Goal: Task Accomplishment & Management: Complete application form

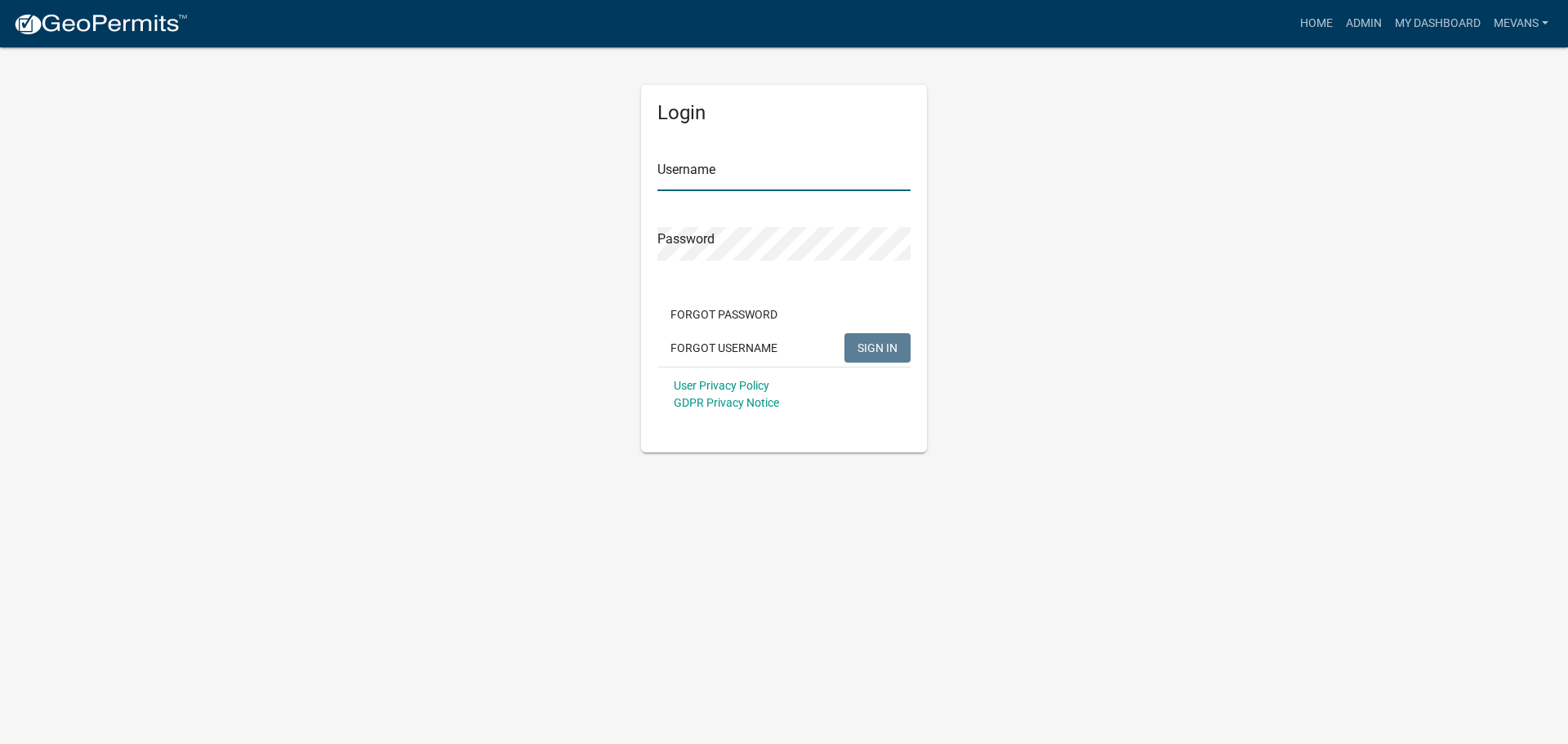
type input "Mevans"
click at [885, 345] on span "SIGN IN" at bounding box center [878, 348] width 40 height 13
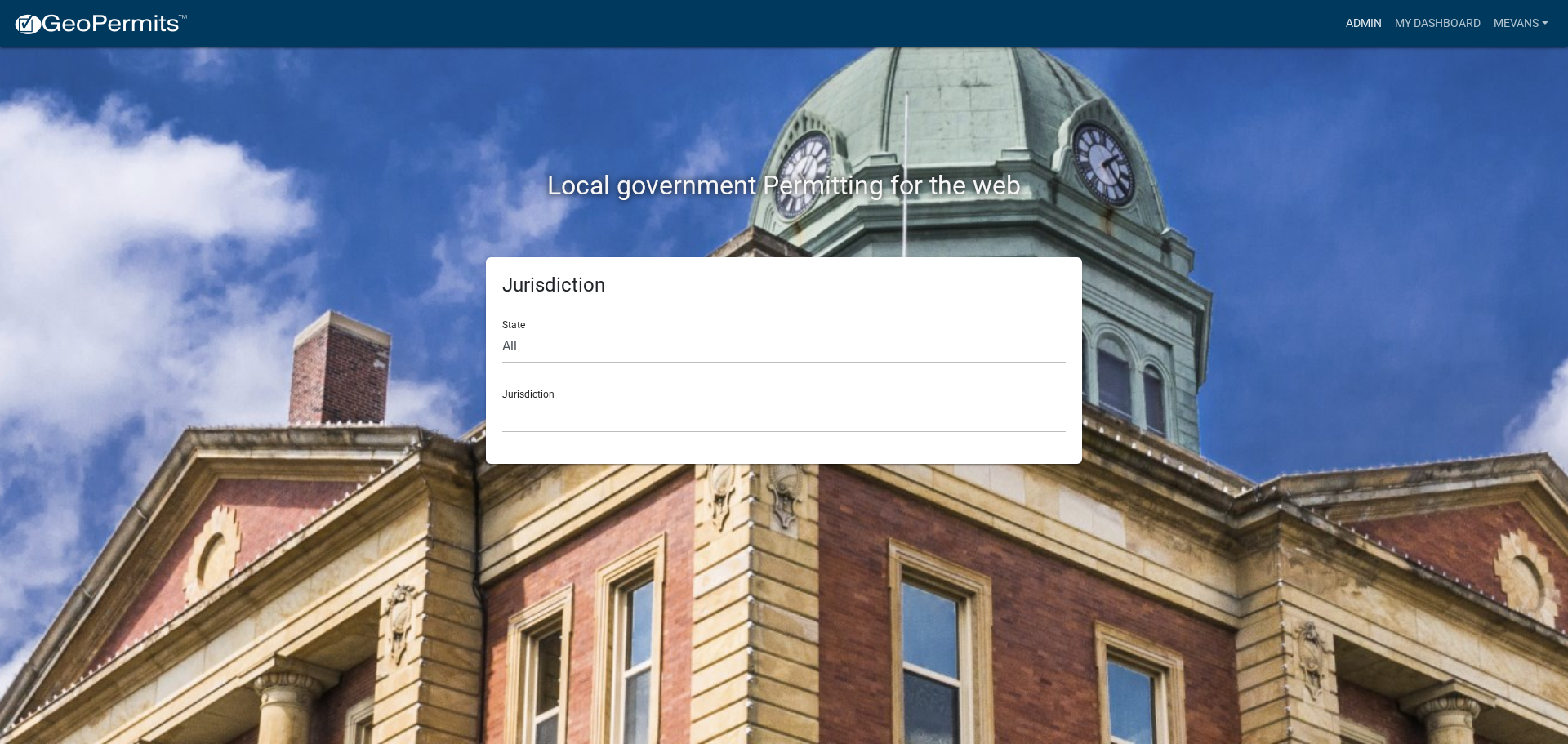
click at [1351, 19] on link "Admin" at bounding box center [1364, 24] width 49 height 31
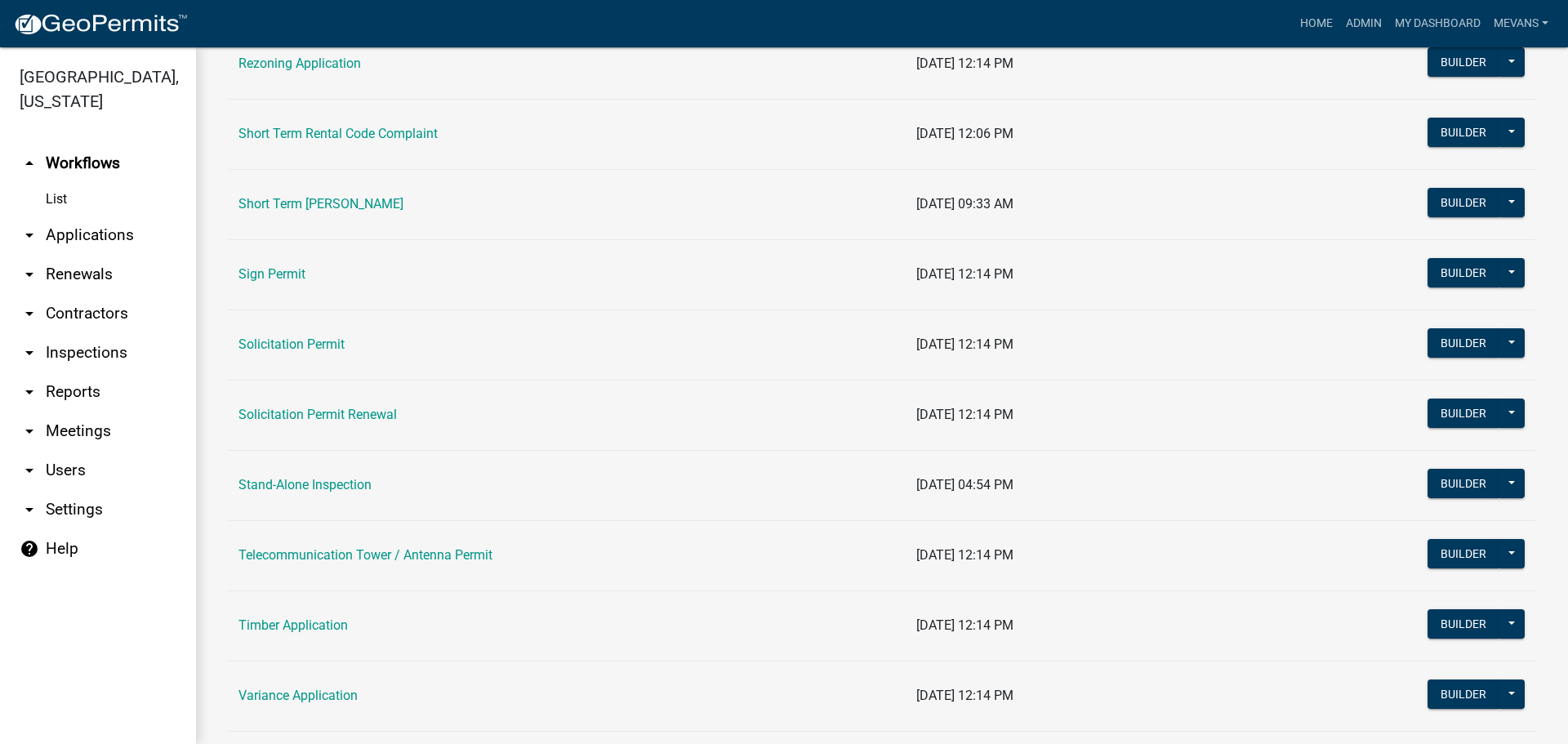
scroll to position [1960, 0]
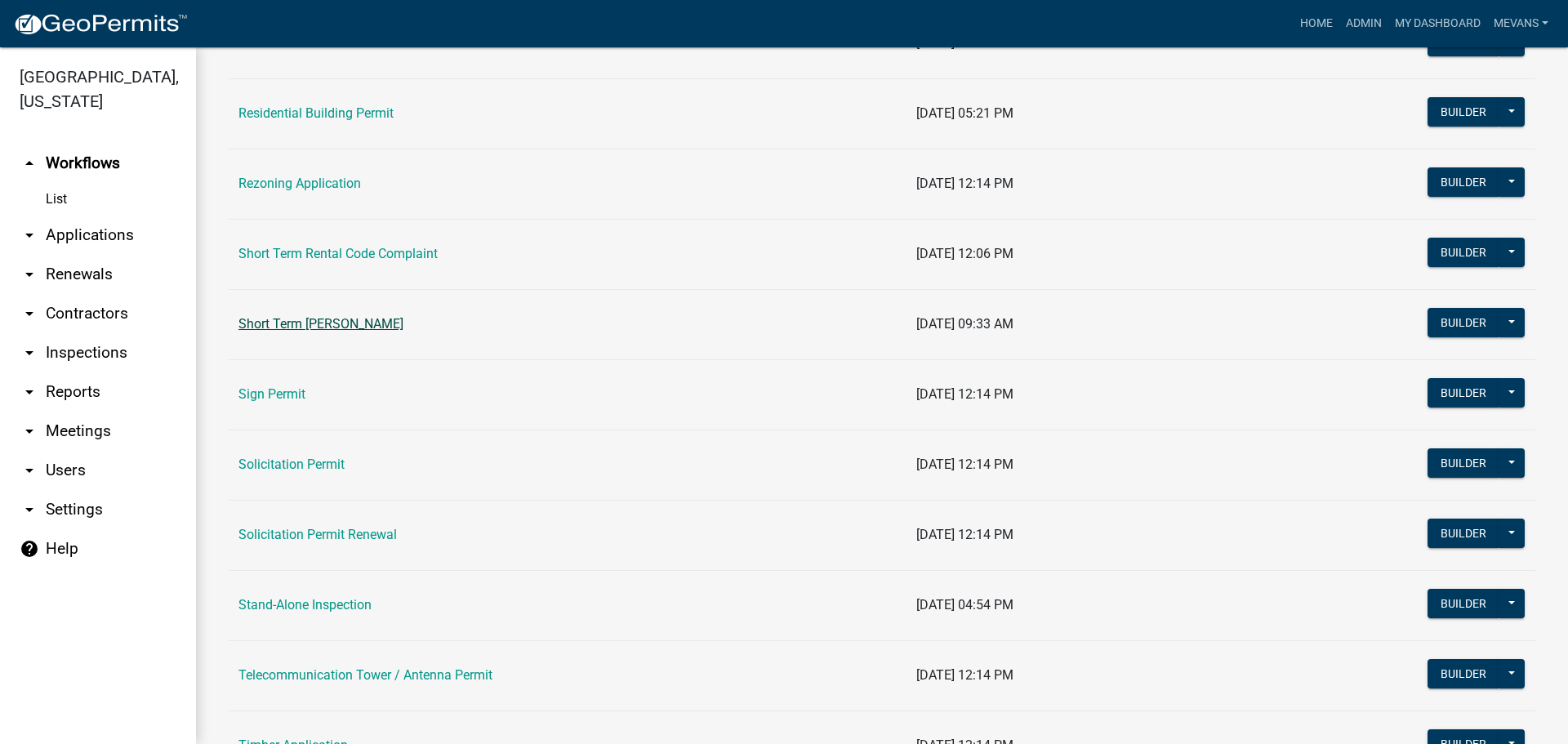
click at [352, 323] on link "Short Term [PERSON_NAME]" at bounding box center [320, 324] width 165 height 15
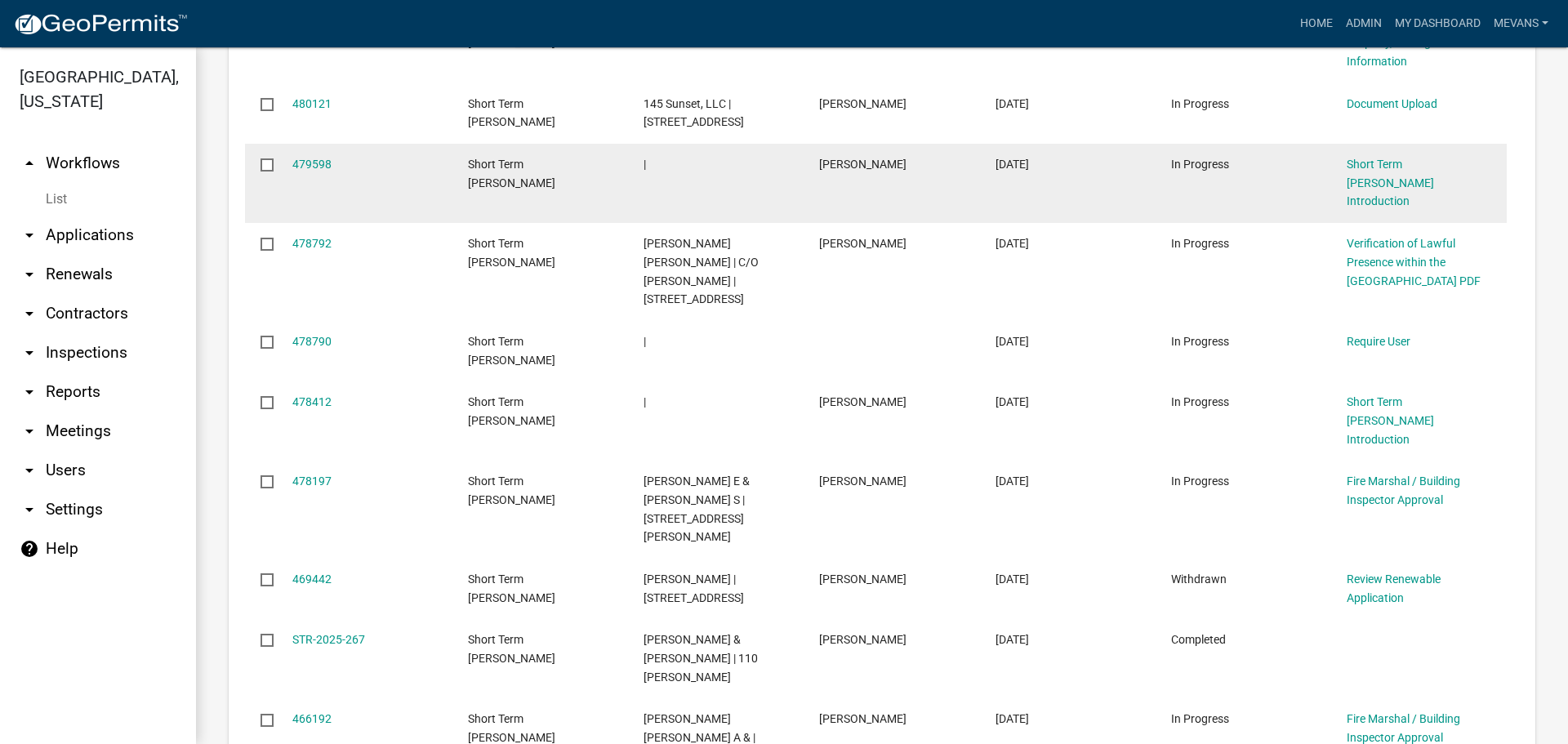
scroll to position [1470, 0]
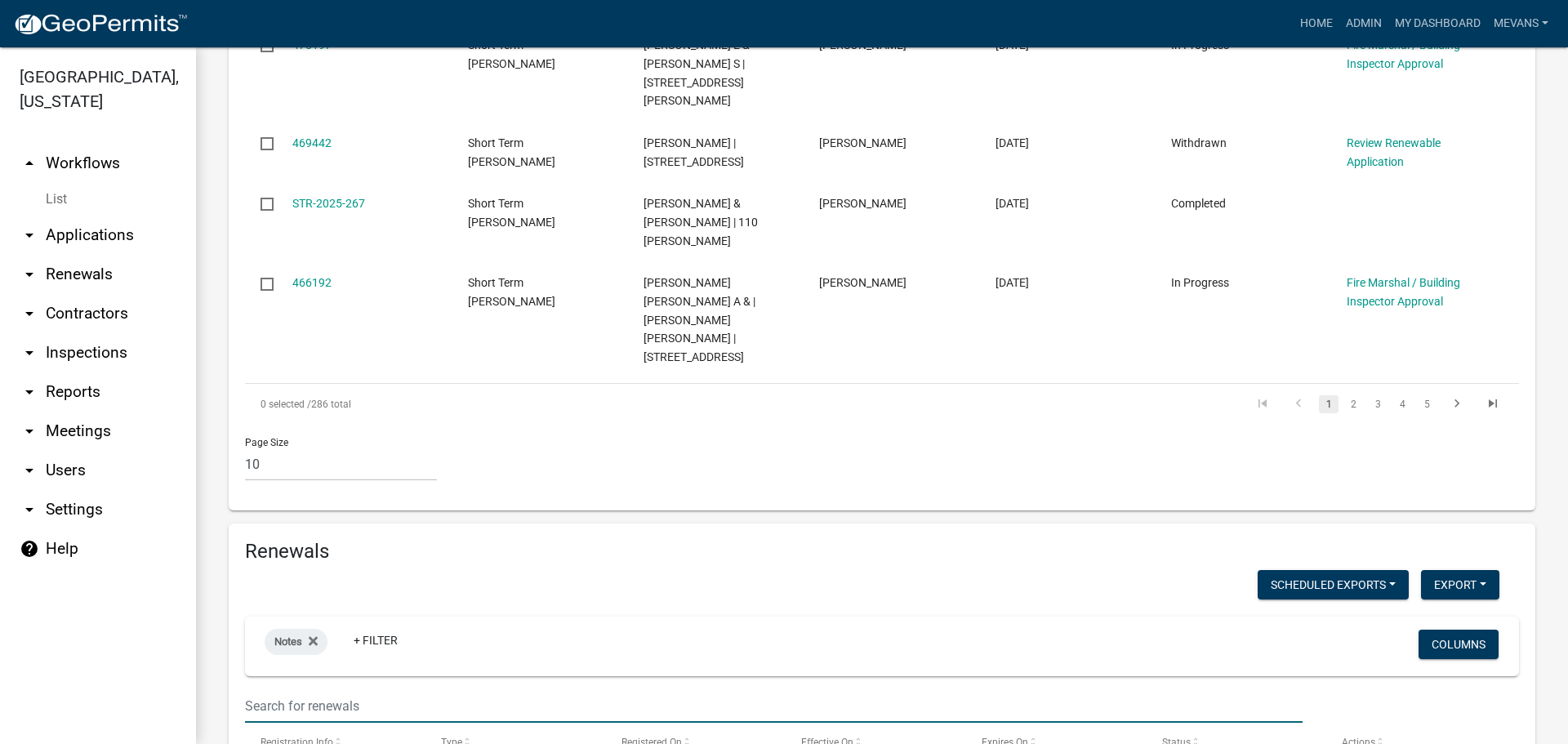
click at [332, 689] on input "text" at bounding box center [773, 706] width 1058 height 34
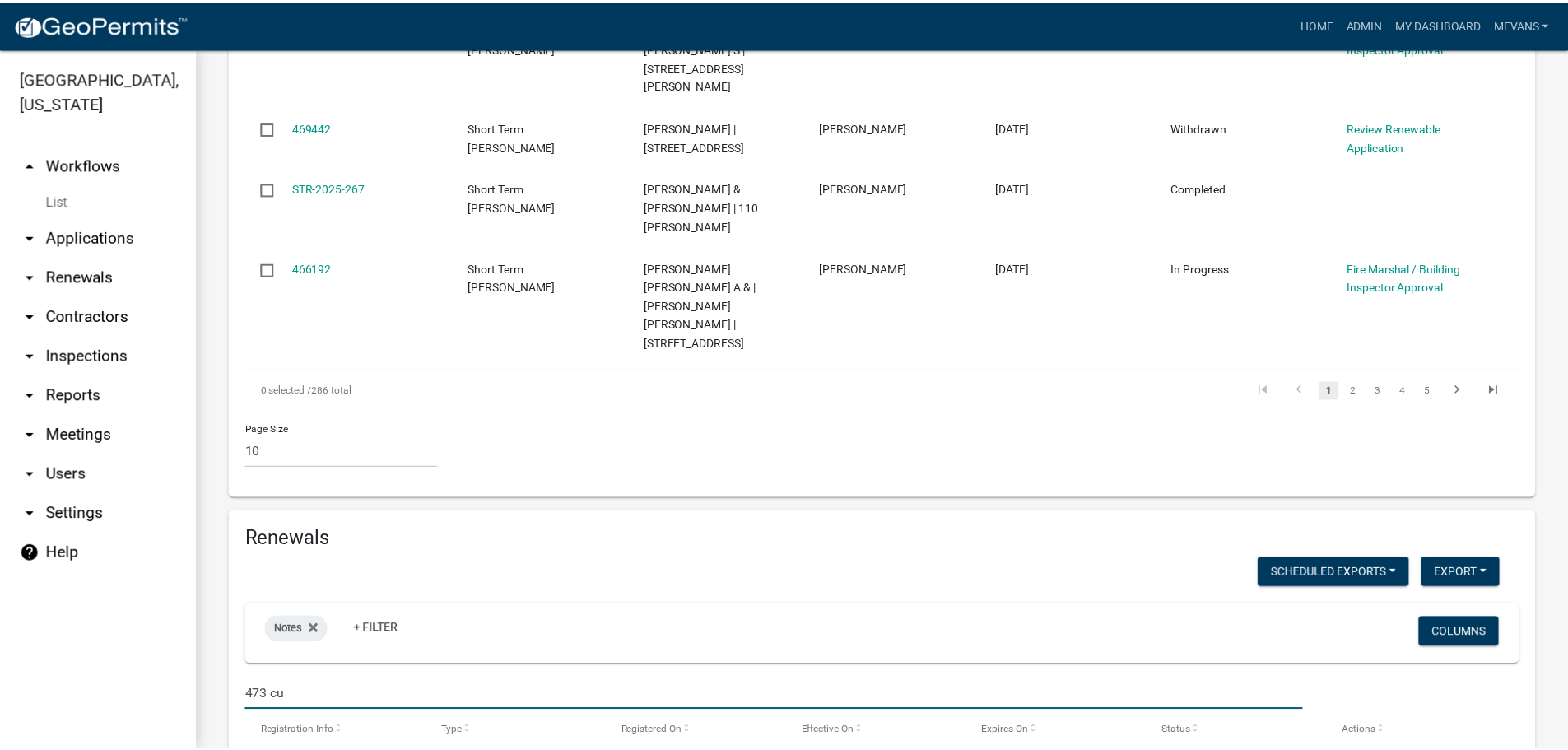
scroll to position [1566, 0]
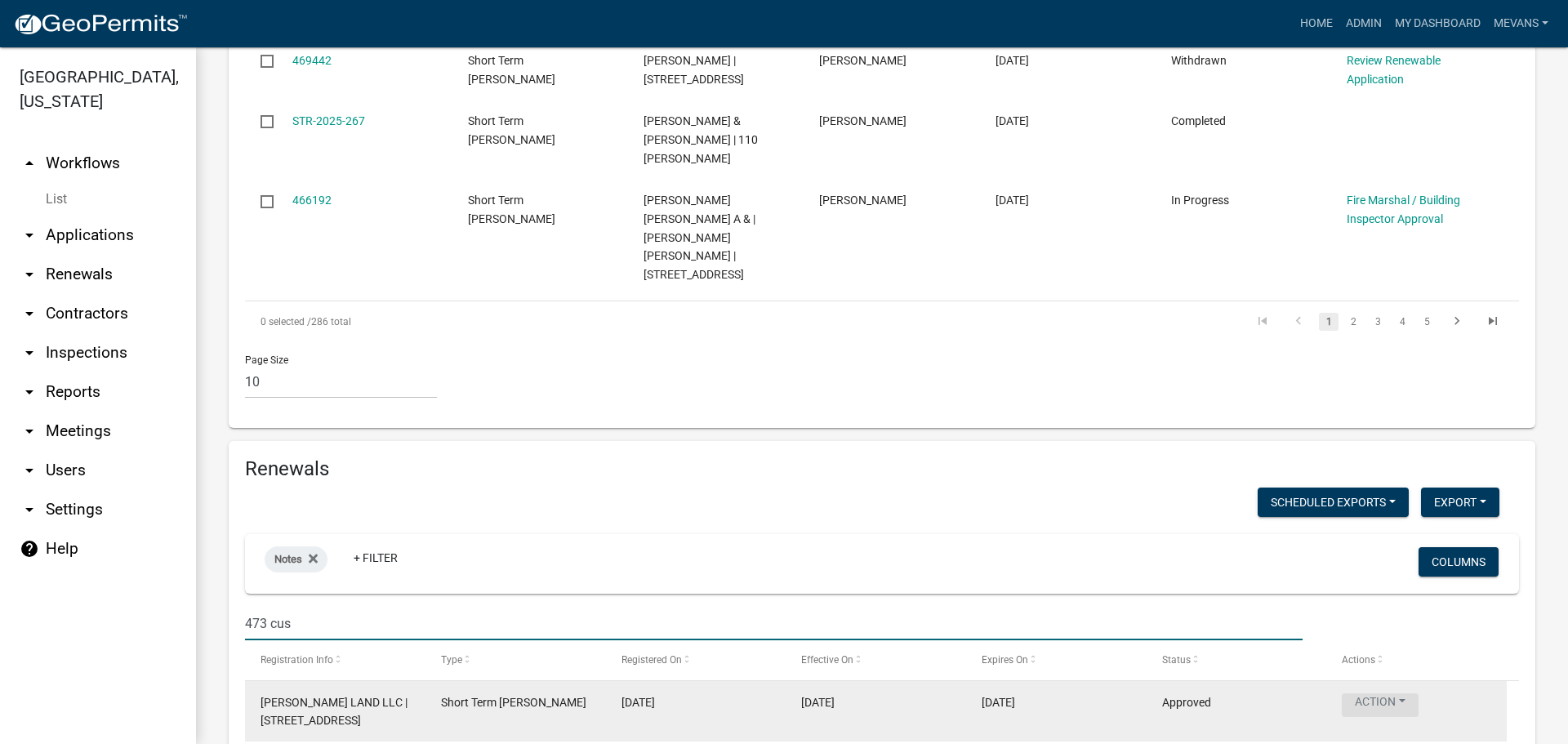
type input "473 cus"
click at [1368, 693] on button "Action" at bounding box center [1381, 704] width 77 height 24
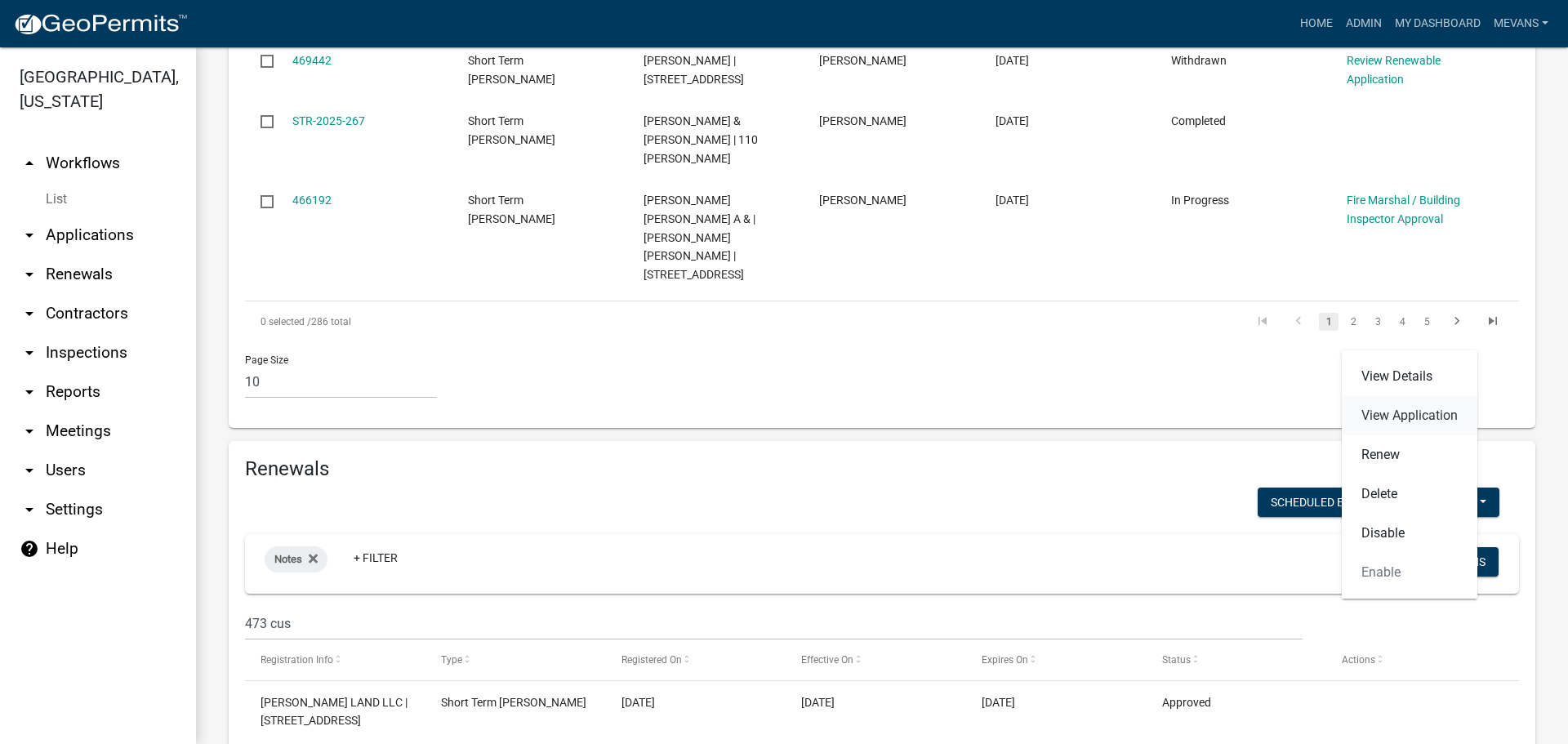
click at [1351, 405] on link "View Application" at bounding box center [1410, 416] width 136 height 40
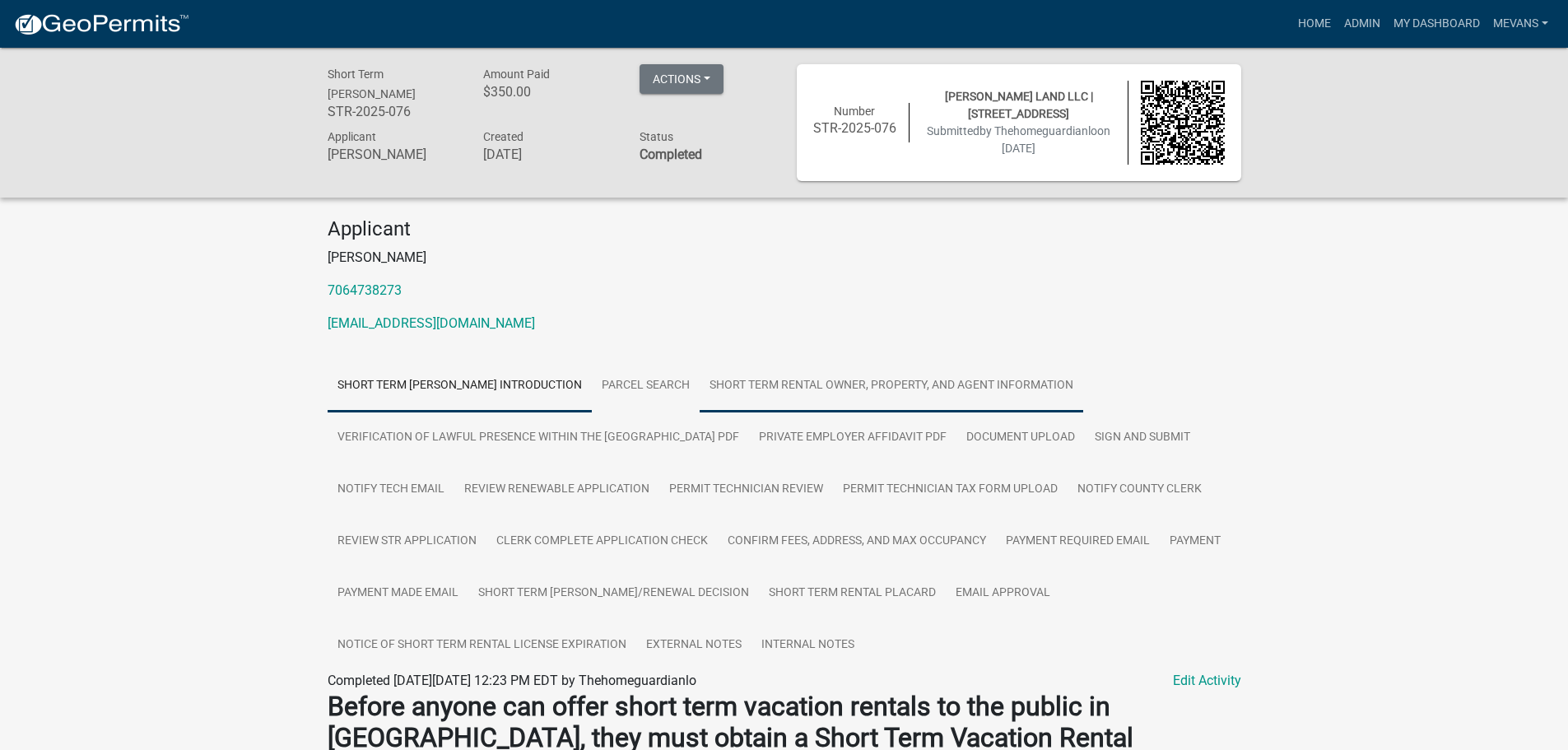
click at [967, 390] on link "Short Term Rental Owner, Property, and Agent Information" at bounding box center [891, 386] width 383 height 53
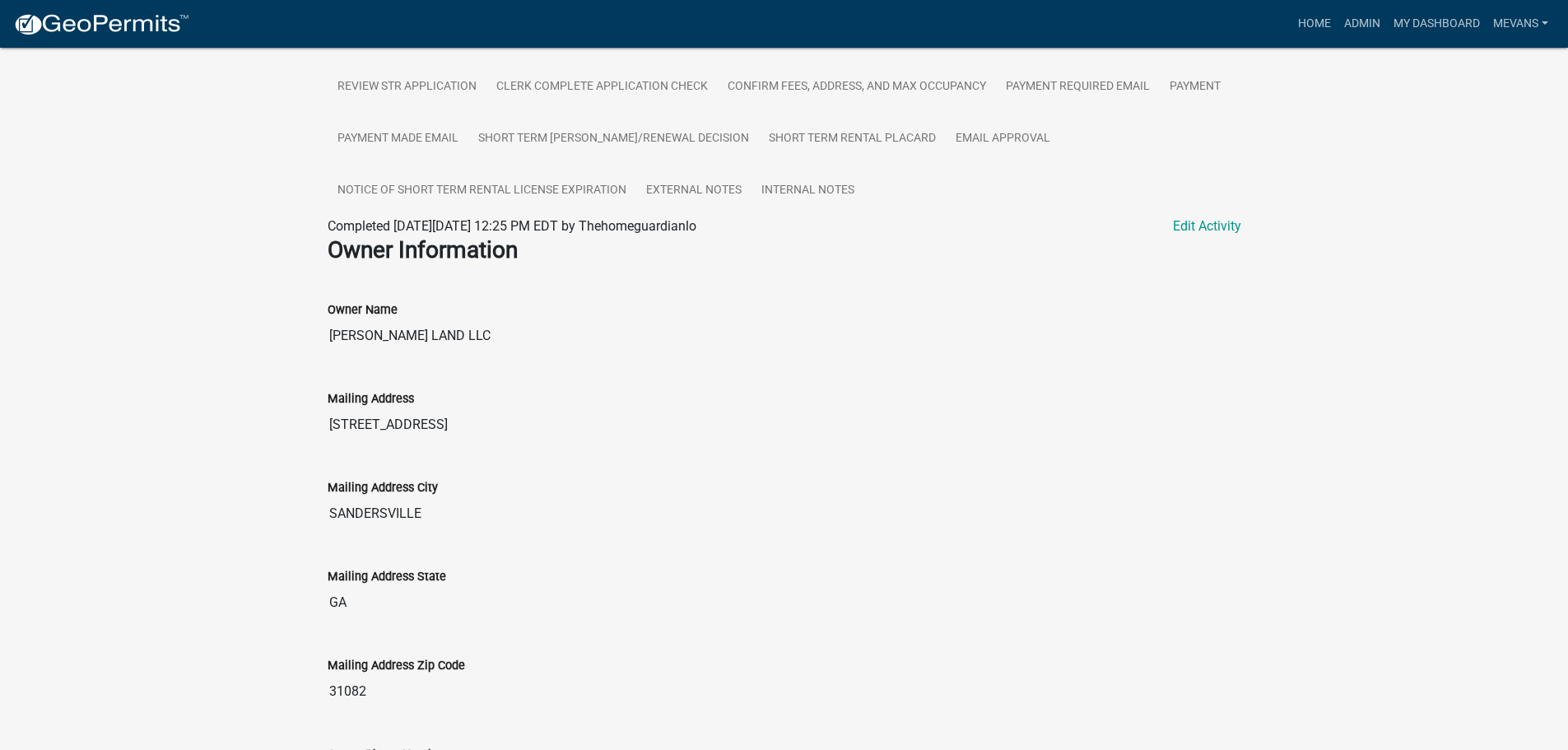
scroll to position [494, 0]
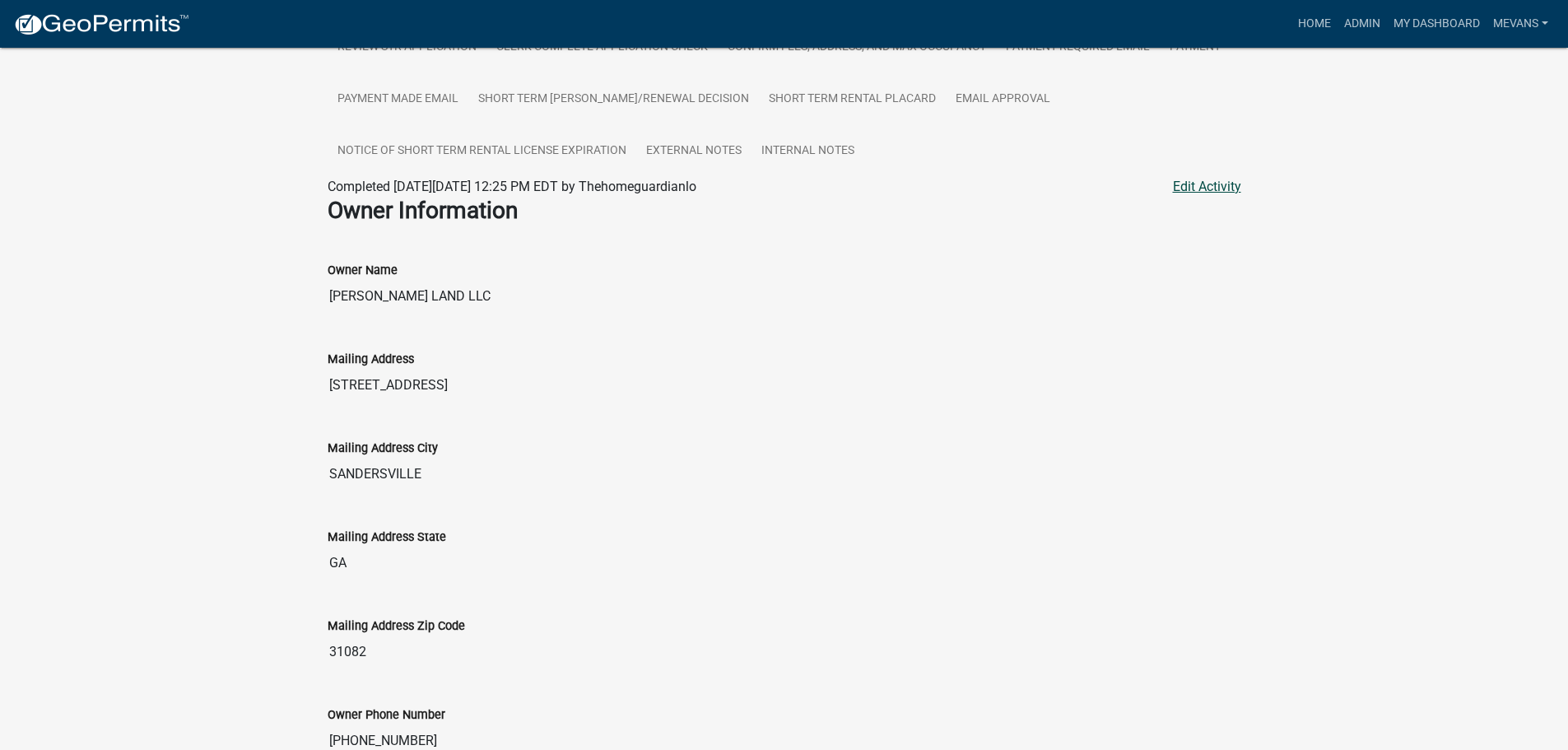
click at [1185, 181] on link "Edit Activity" at bounding box center [1207, 186] width 68 height 20
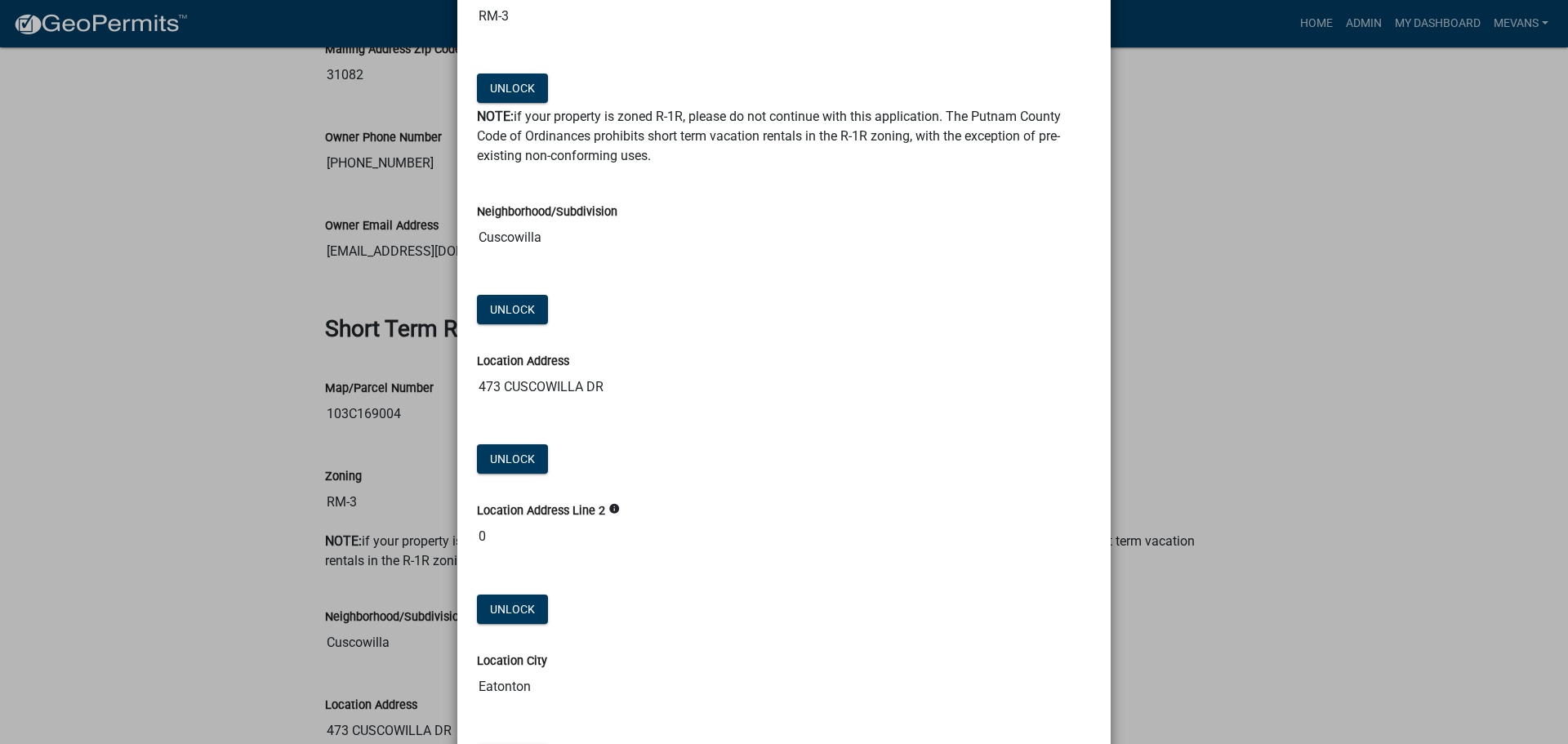
scroll to position [1061, 0]
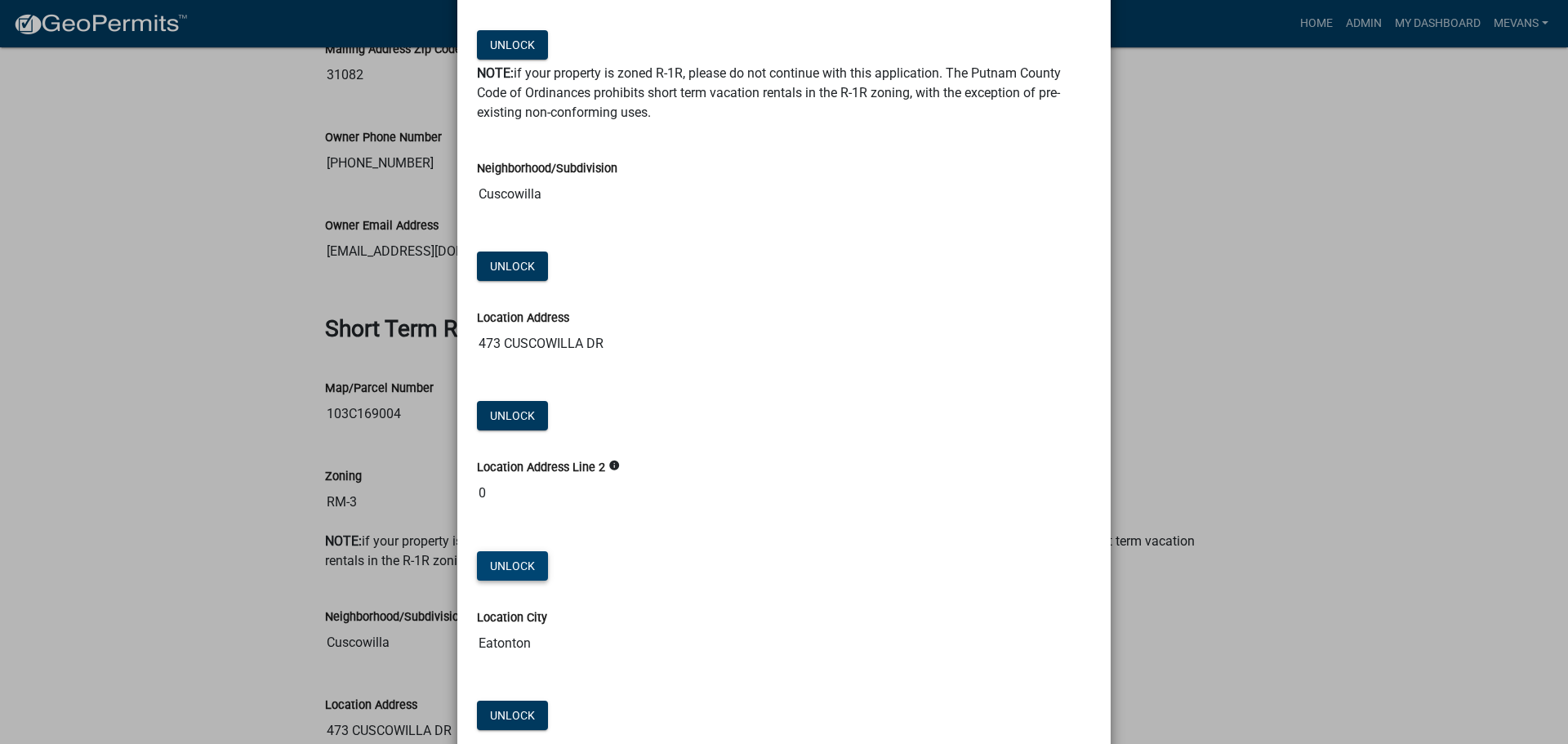
click at [495, 556] on button "Unlock" at bounding box center [511, 565] width 71 height 29
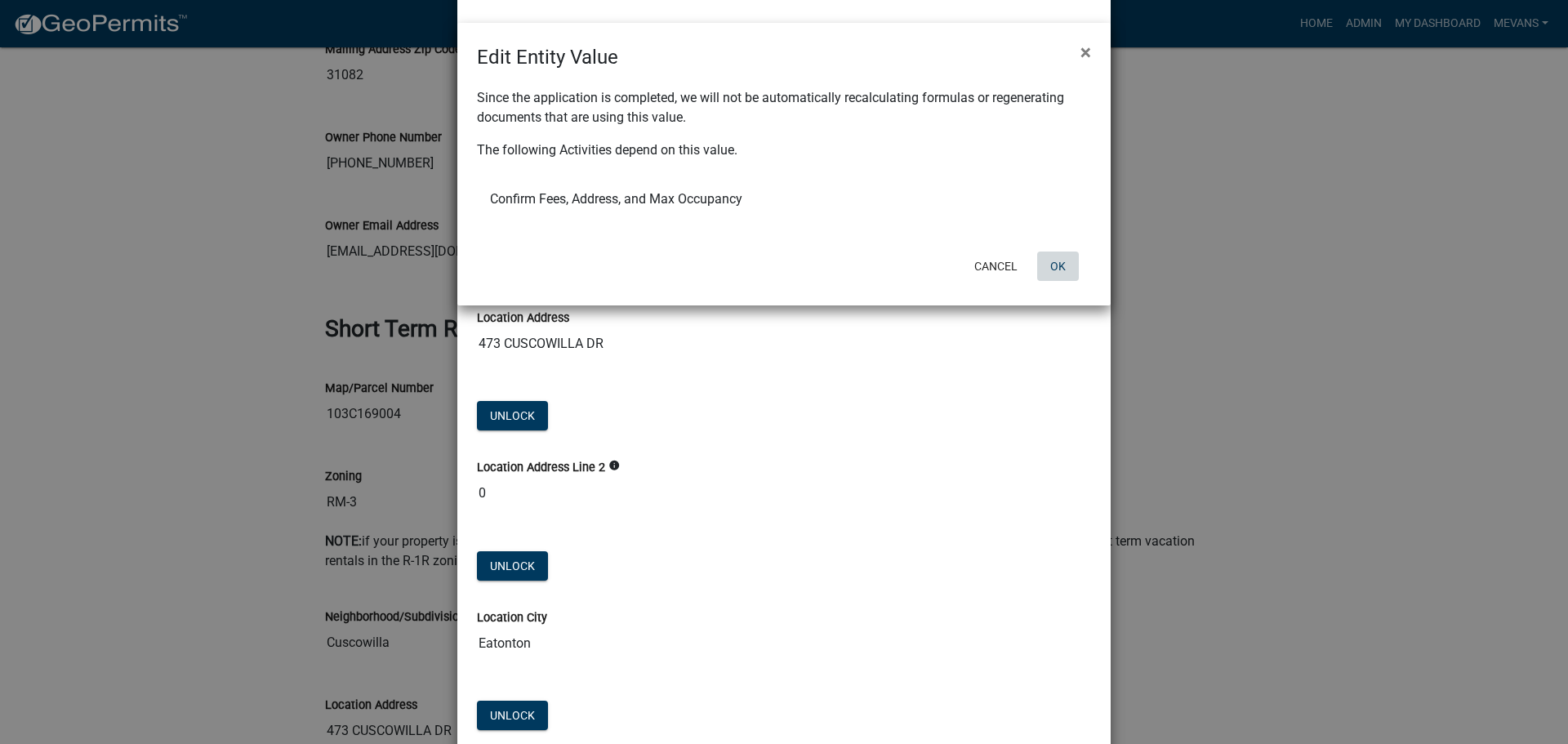
click at [1054, 262] on button "OK" at bounding box center [1058, 266] width 41 height 29
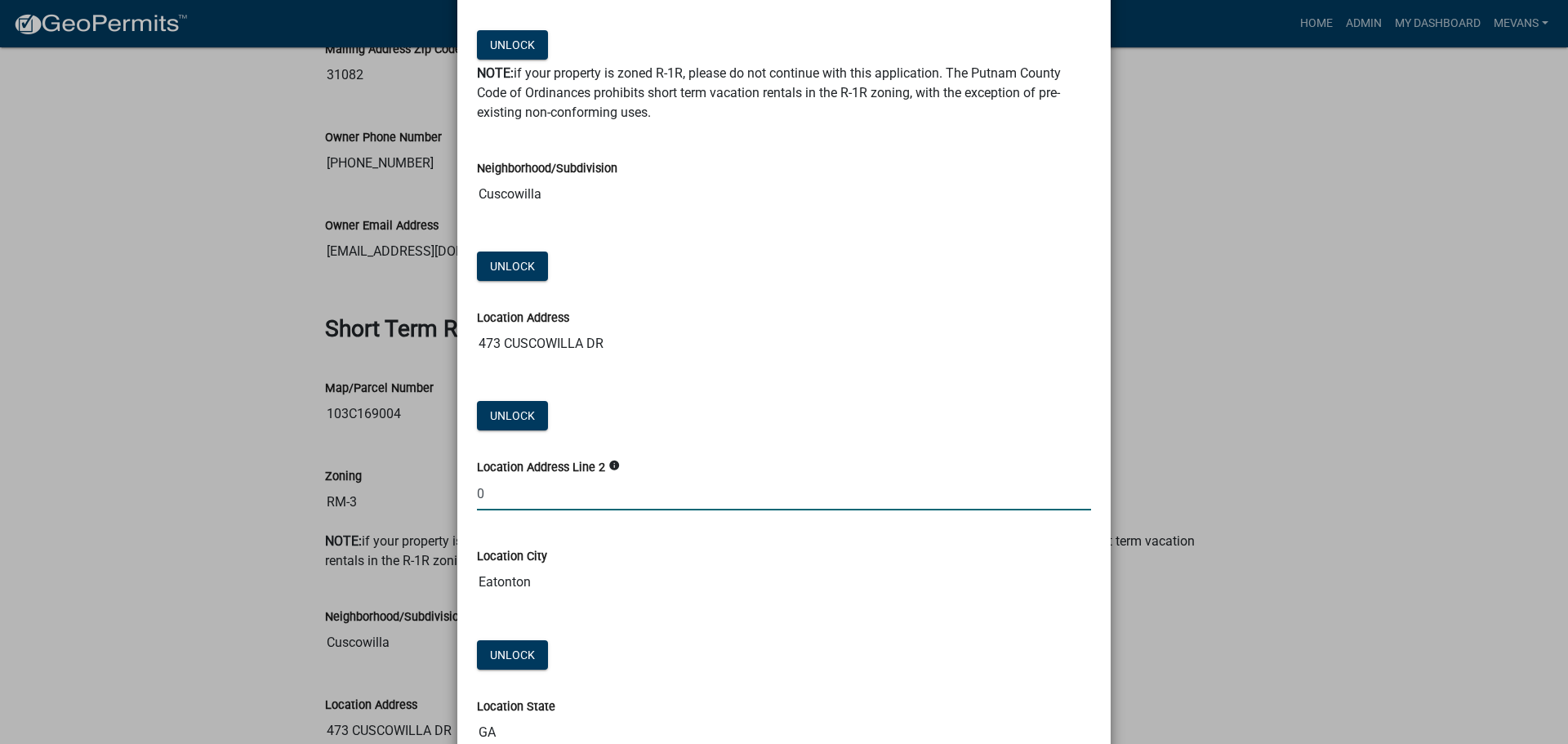
click at [525, 502] on input "0" at bounding box center [784, 493] width 614 height 34
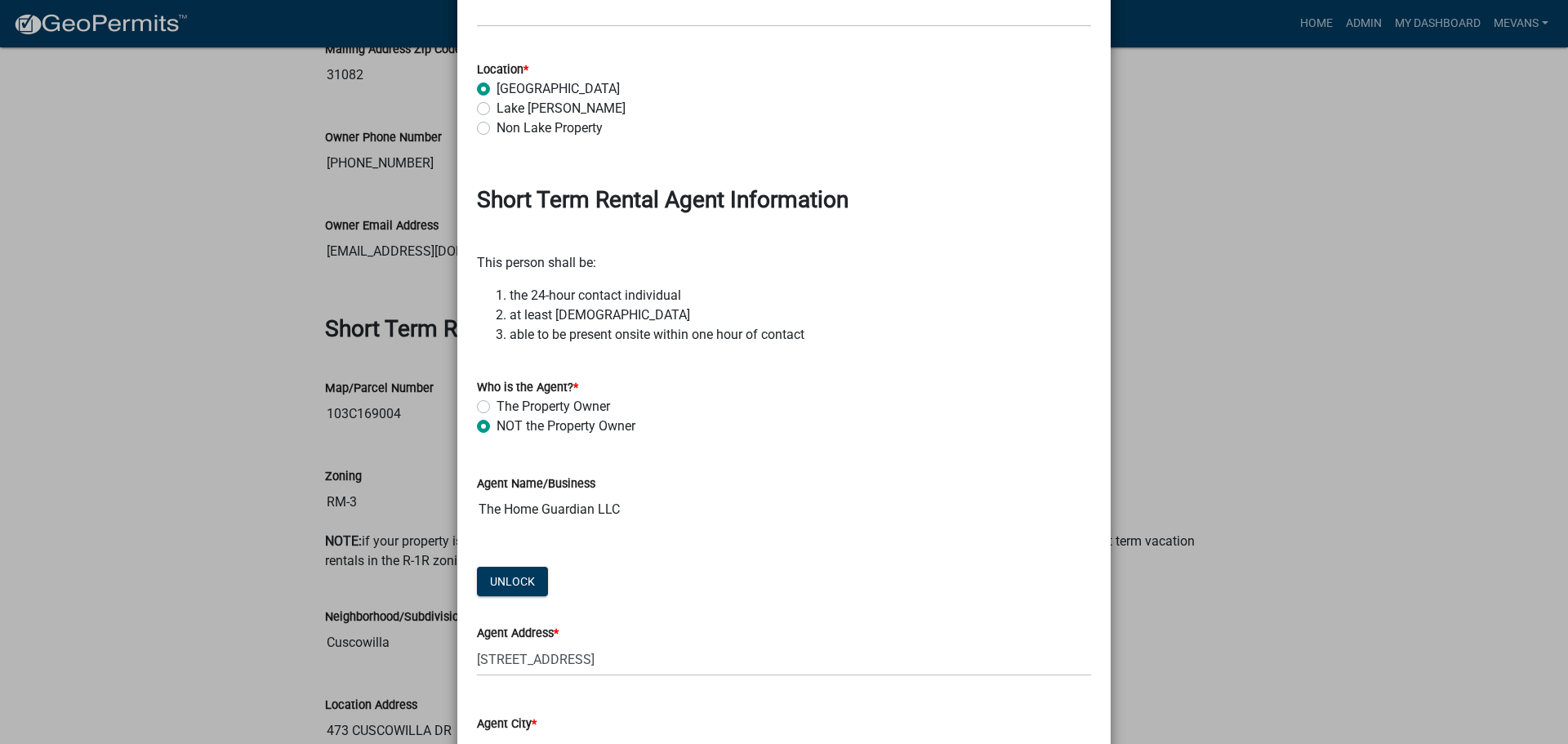
scroll to position [2206, 0]
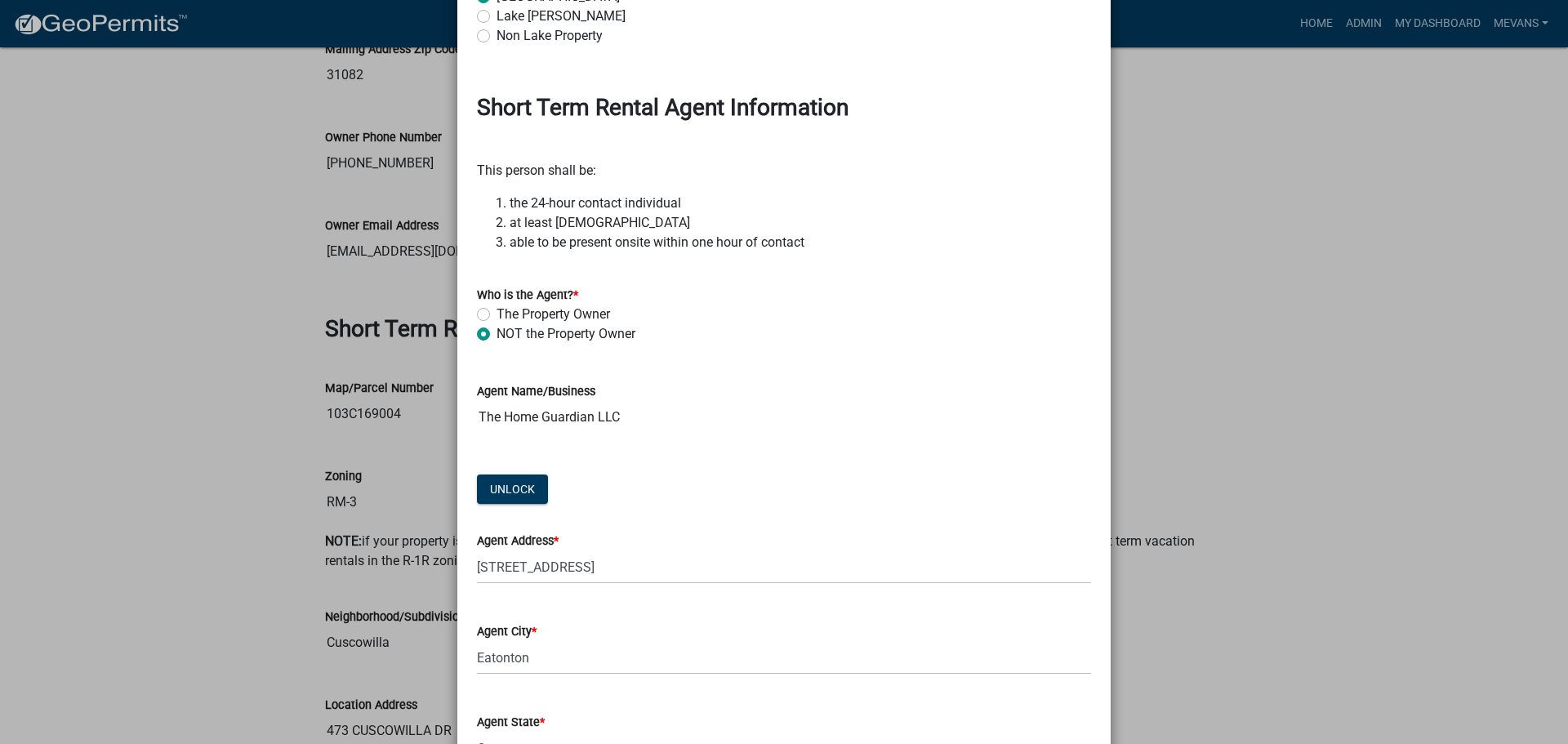
click at [626, 410] on input "The Home Guardian LLC" at bounding box center [784, 417] width 614 height 33
click at [614, 406] on input "The Home Guardian LLC" at bounding box center [784, 417] width 614 height 33
click at [621, 408] on input "The Home Guardian LLC" at bounding box center [784, 417] width 614 height 33
click at [660, 417] on input "The Home Guardian LLC" at bounding box center [784, 417] width 614 height 33
click at [636, 418] on input "The Home Guardian LLC" at bounding box center [784, 417] width 614 height 33
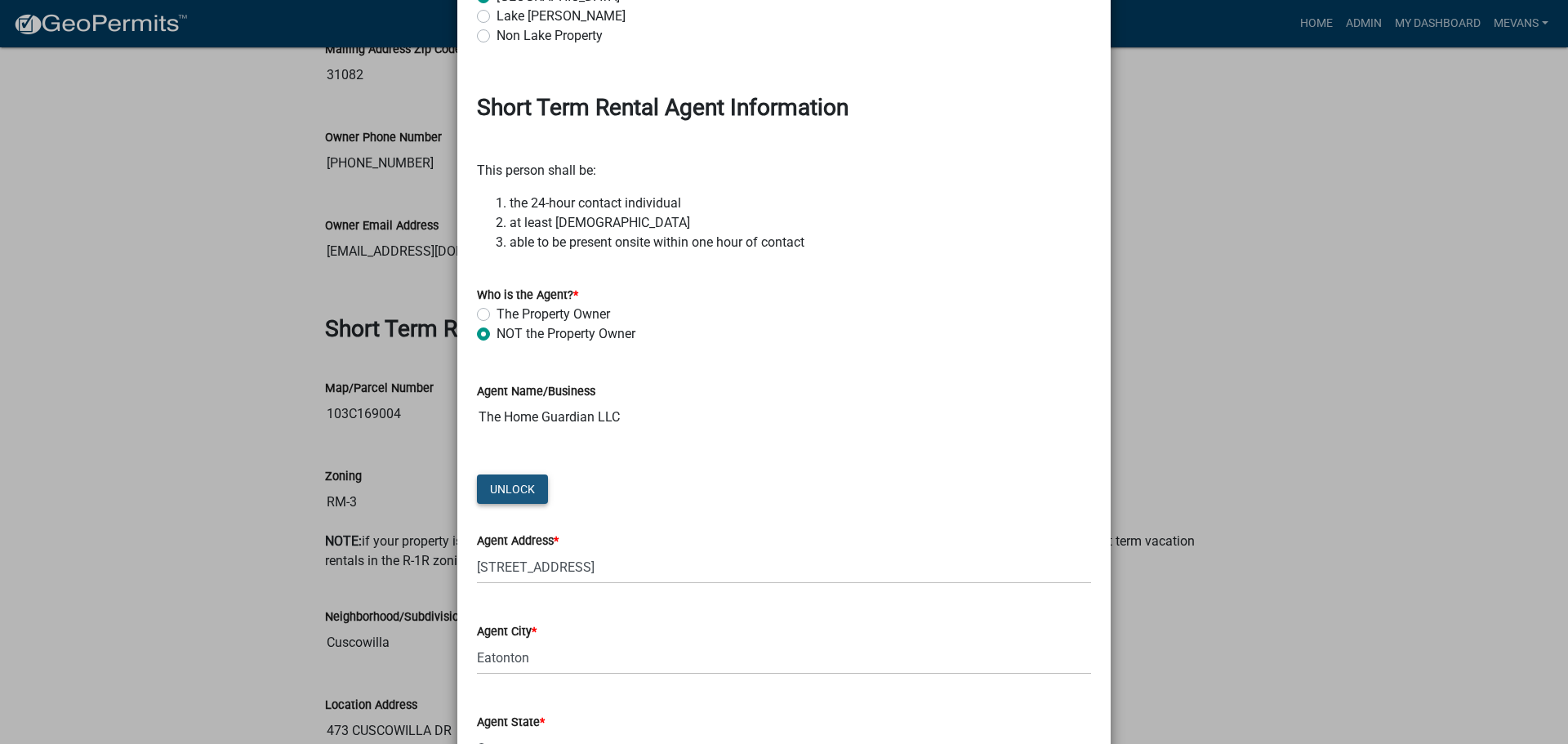
click at [524, 489] on button "Unlock" at bounding box center [511, 489] width 71 height 29
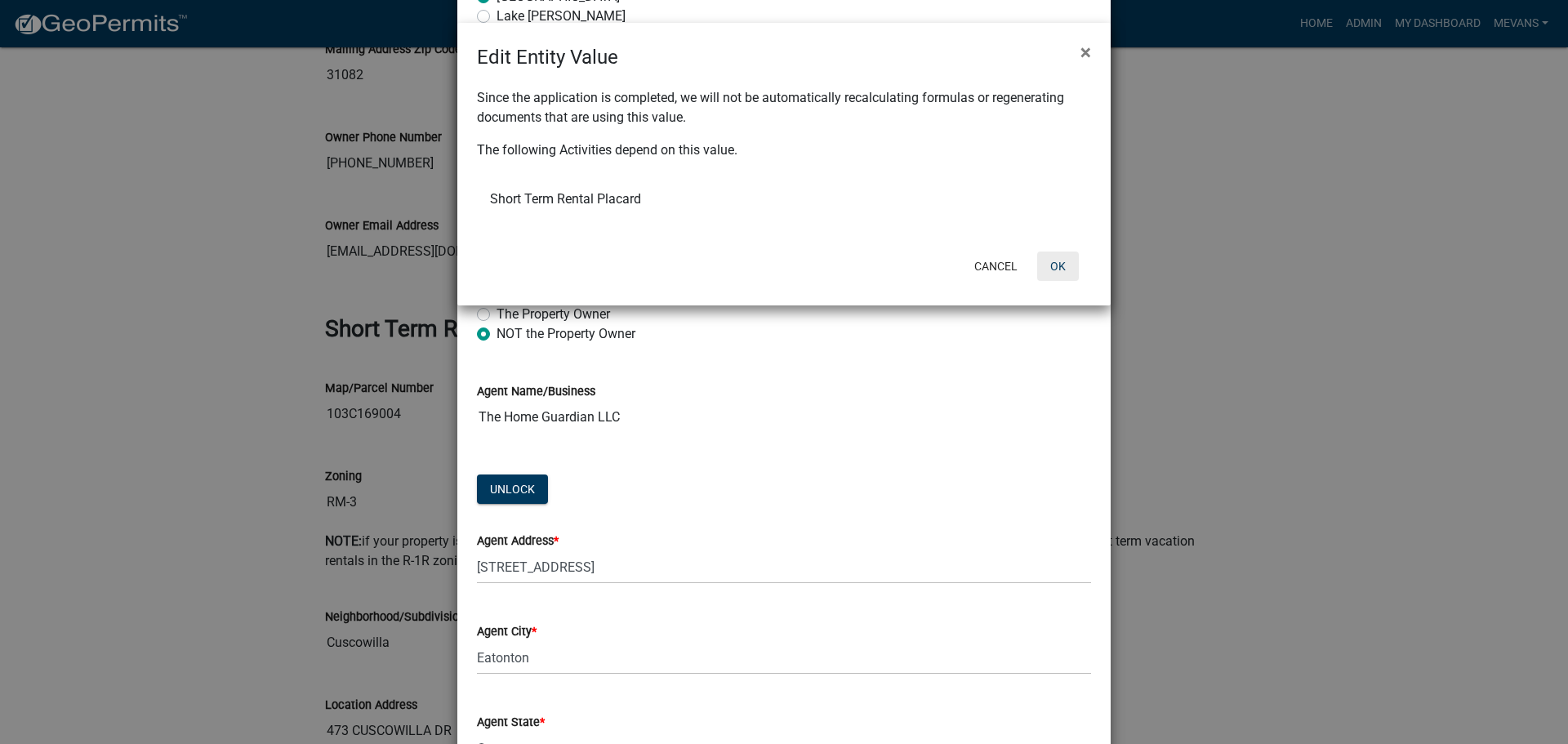
click at [1056, 267] on button "OK" at bounding box center [1058, 266] width 41 height 29
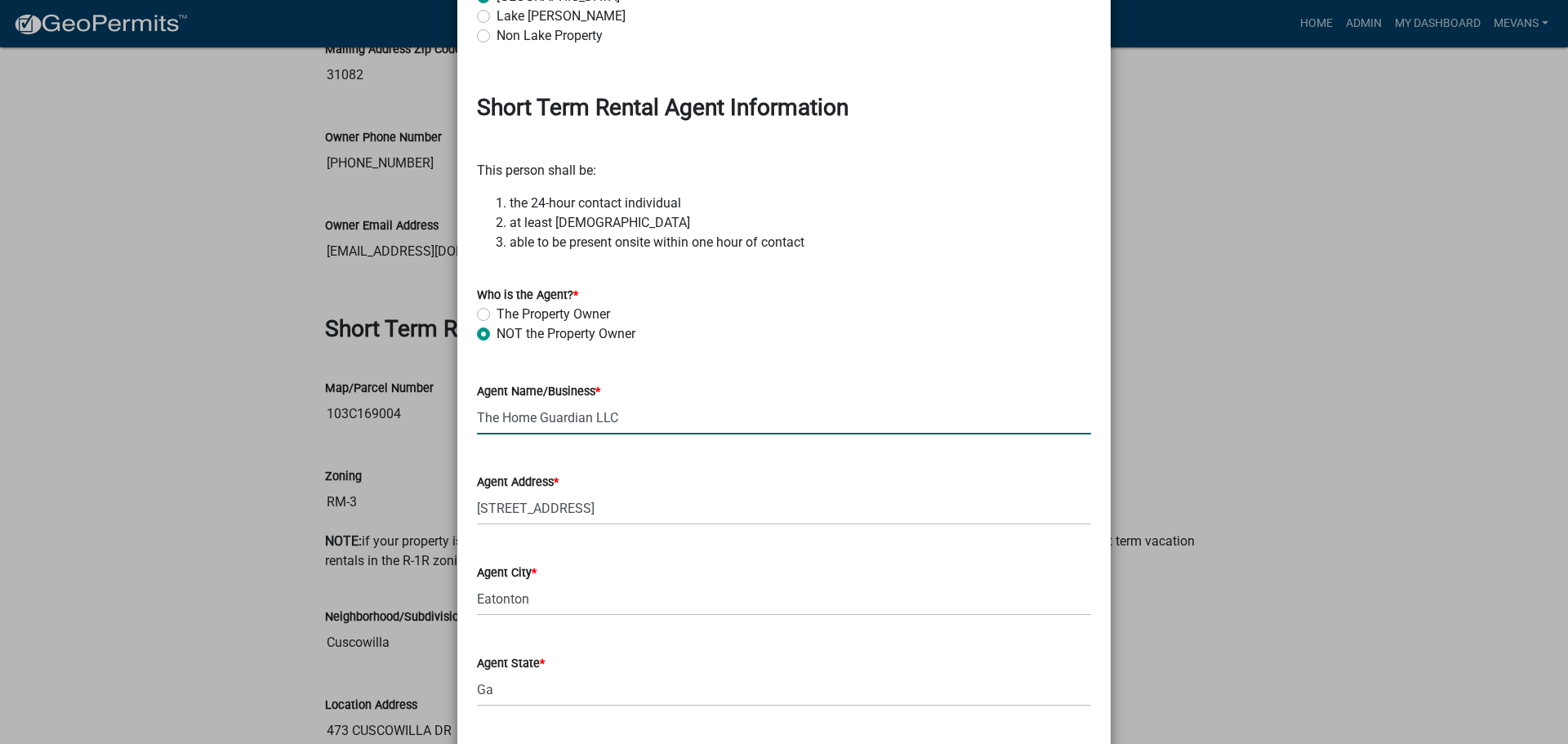
click at [641, 428] on input "The Home Guardian LLC" at bounding box center [784, 418] width 614 height 34
type input "T"
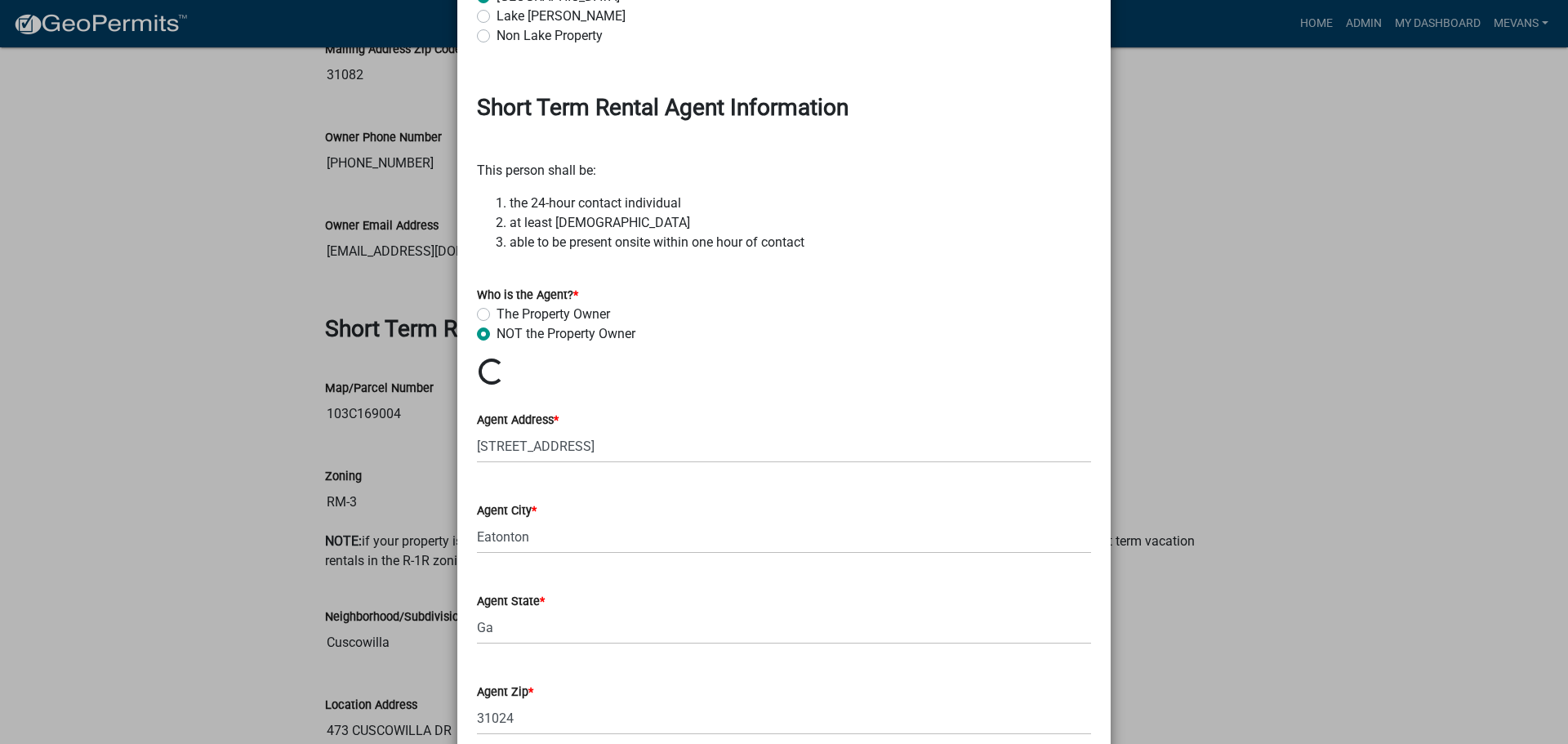
scroll to position [1, 0]
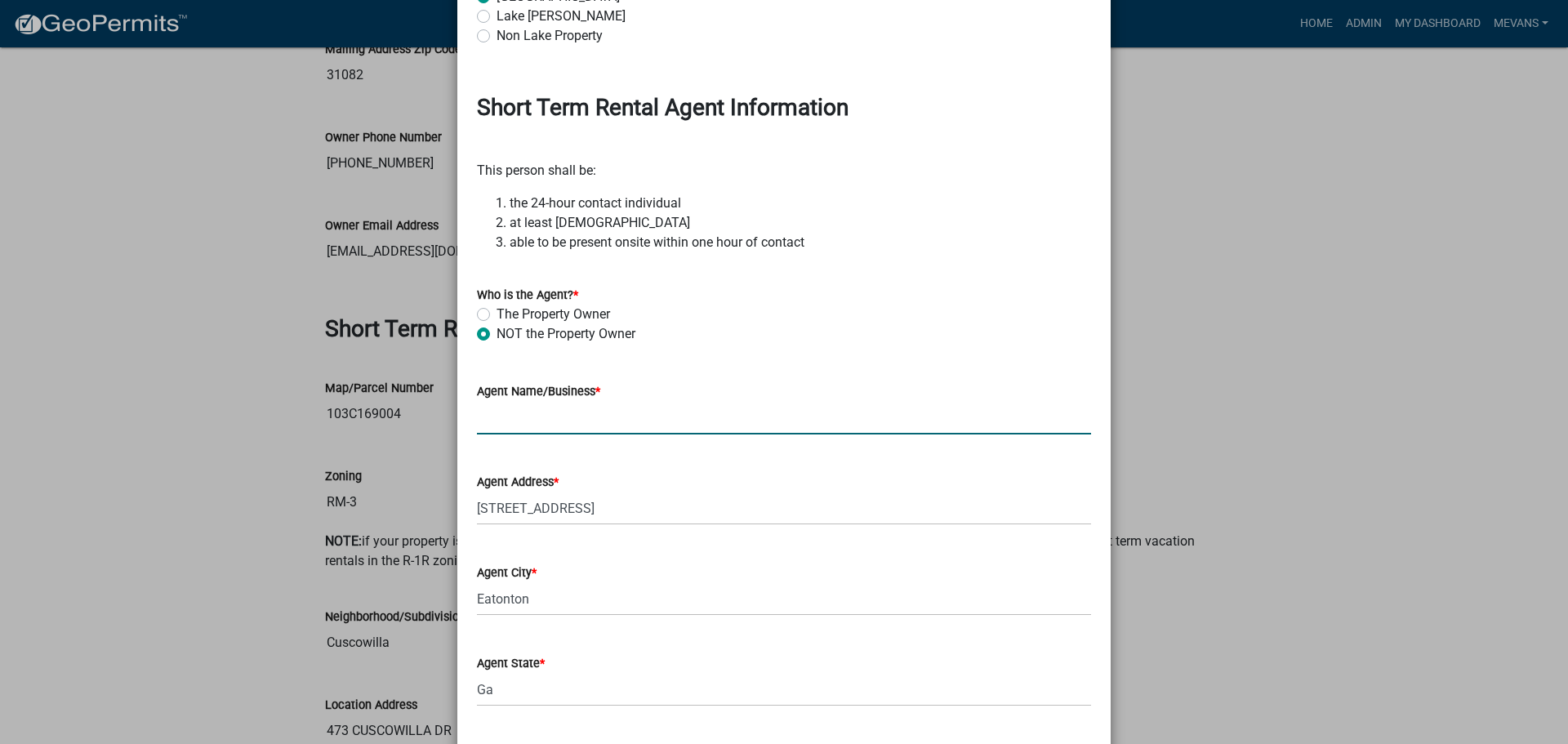
click at [562, 407] on input "Agent Name/Business *" at bounding box center [784, 418] width 614 height 34
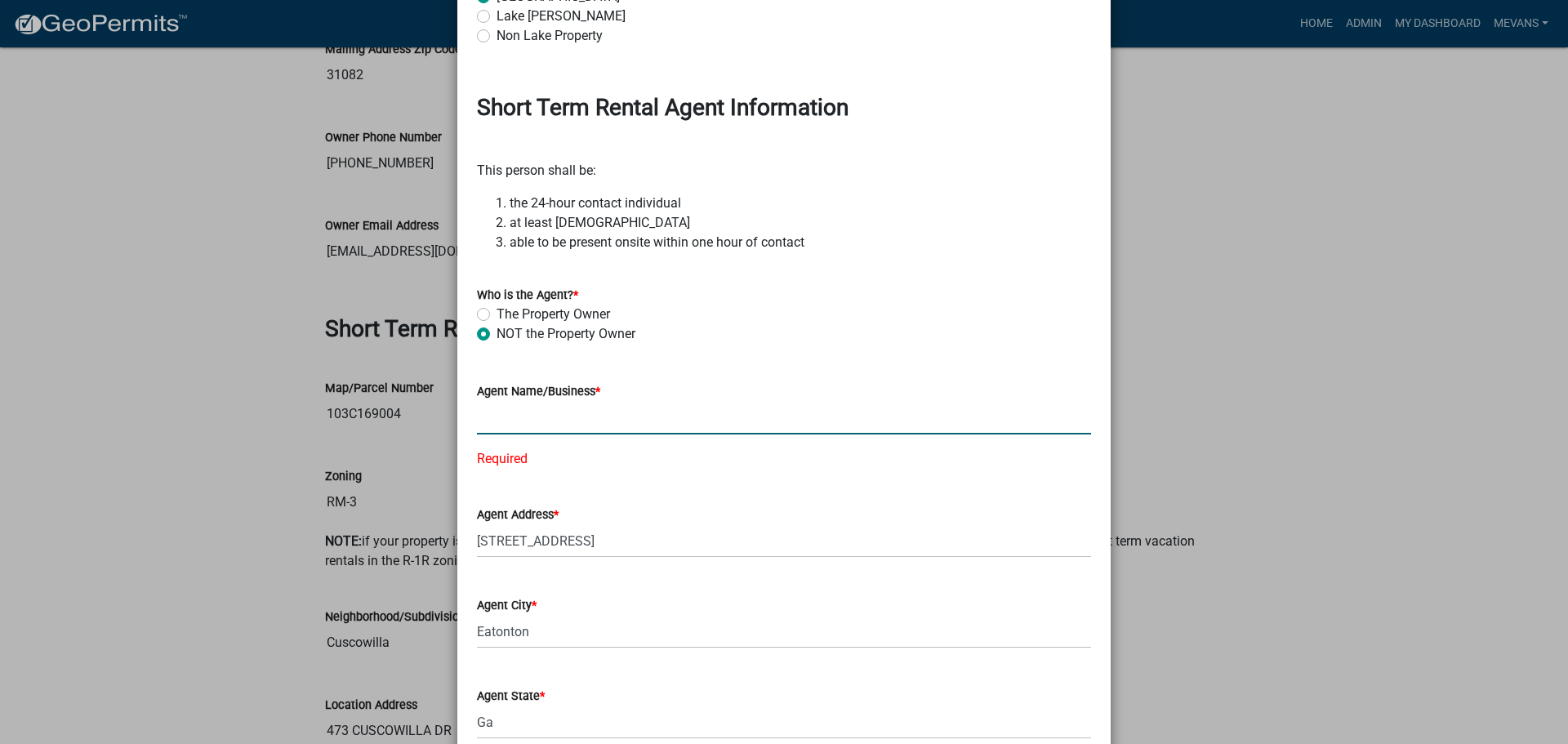
click at [502, 402] on input "Agent Name/Business *" at bounding box center [784, 418] width 614 height 34
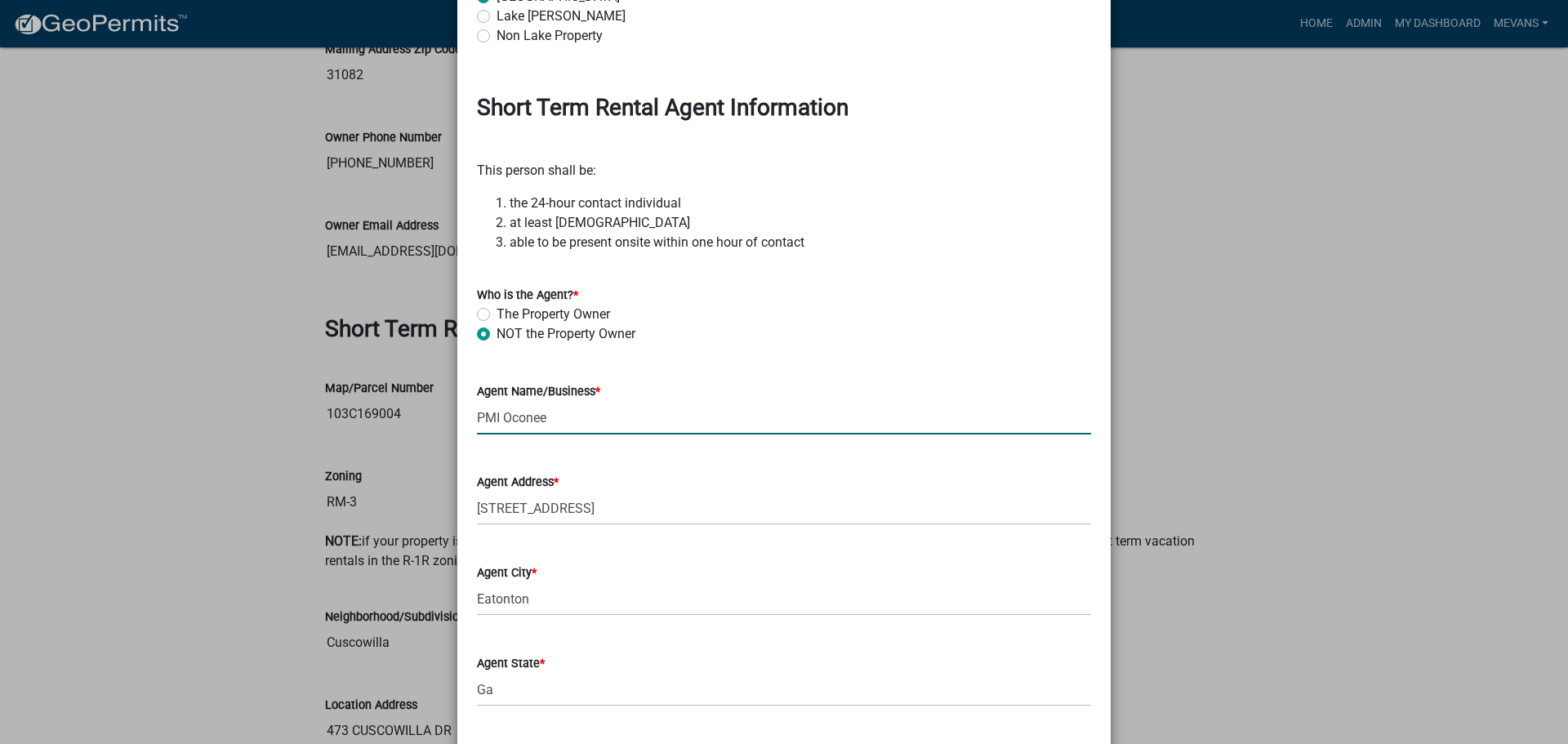
click at [605, 420] on input "PMI Oconee" at bounding box center [784, 418] width 614 height 34
type input "PMI Oconee"
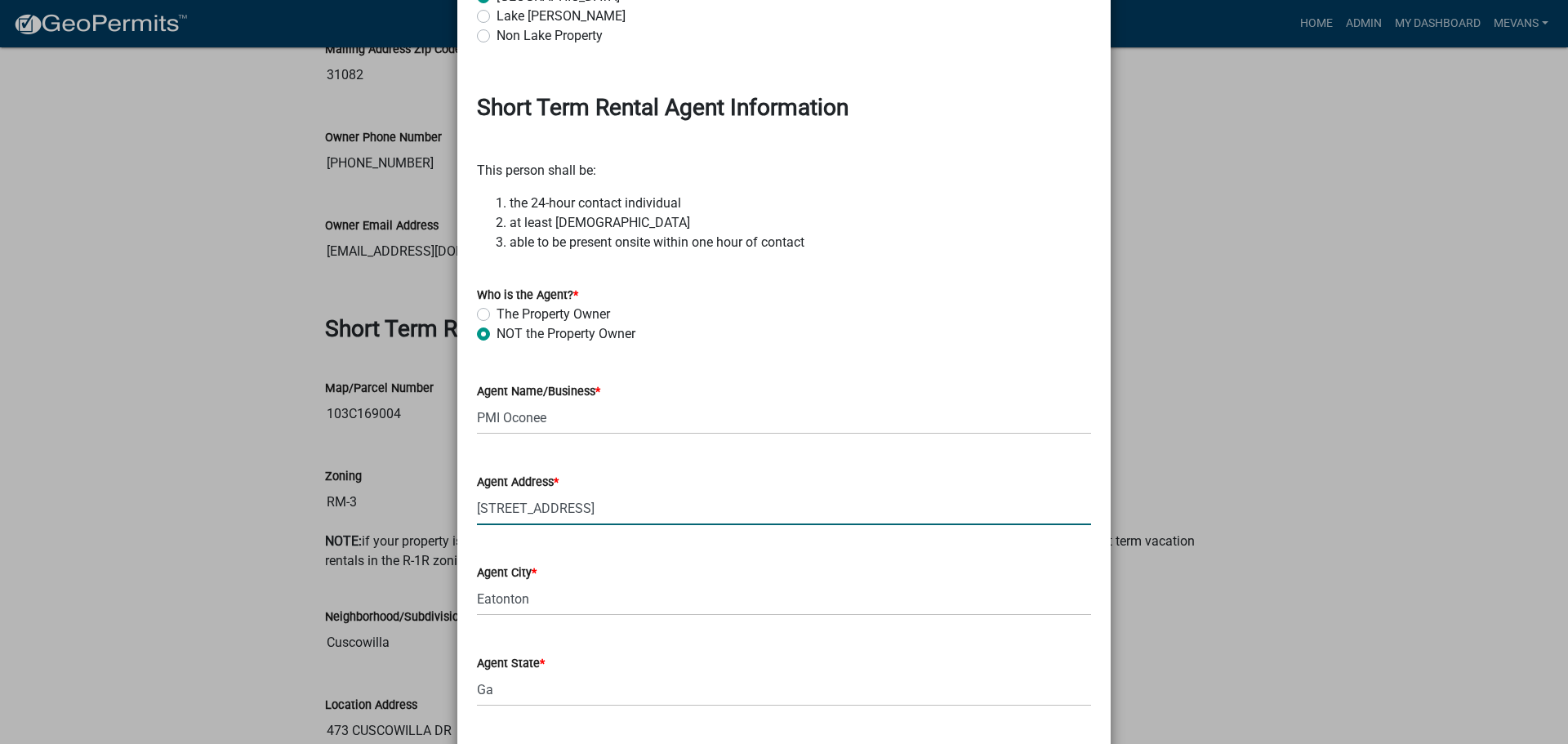
click at [597, 512] on input "[STREET_ADDRESS]" at bounding box center [784, 509] width 614 height 34
type input "8"
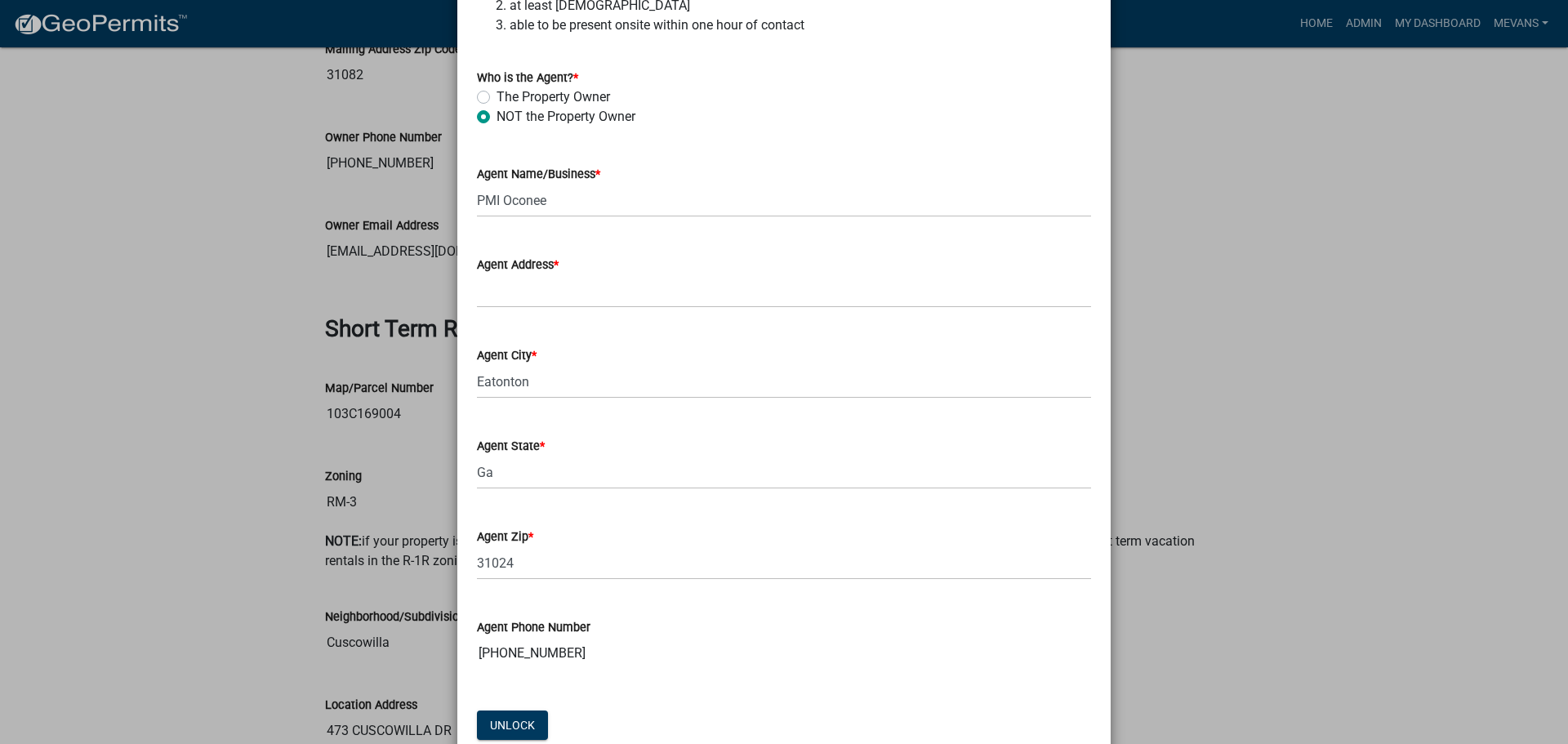
scroll to position [2613, 0]
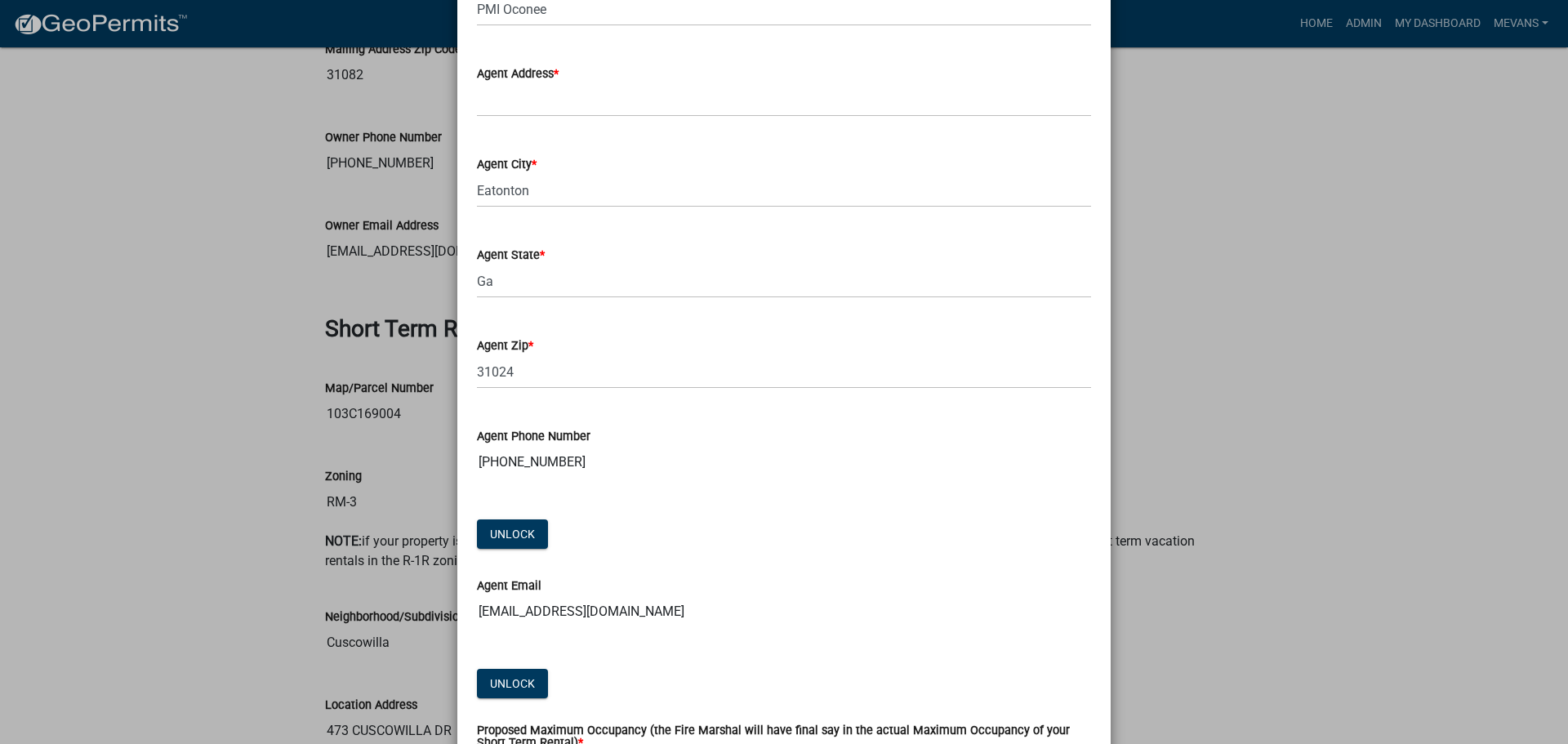
click at [582, 463] on input "[PHONE_NUMBER]" at bounding box center [784, 462] width 614 height 33
click at [573, 461] on input "[PHONE_NUMBER]" at bounding box center [784, 462] width 614 height 33
click at [512, 544] on button "Unlock" at bounding box center [511, 534] width 71 height 29
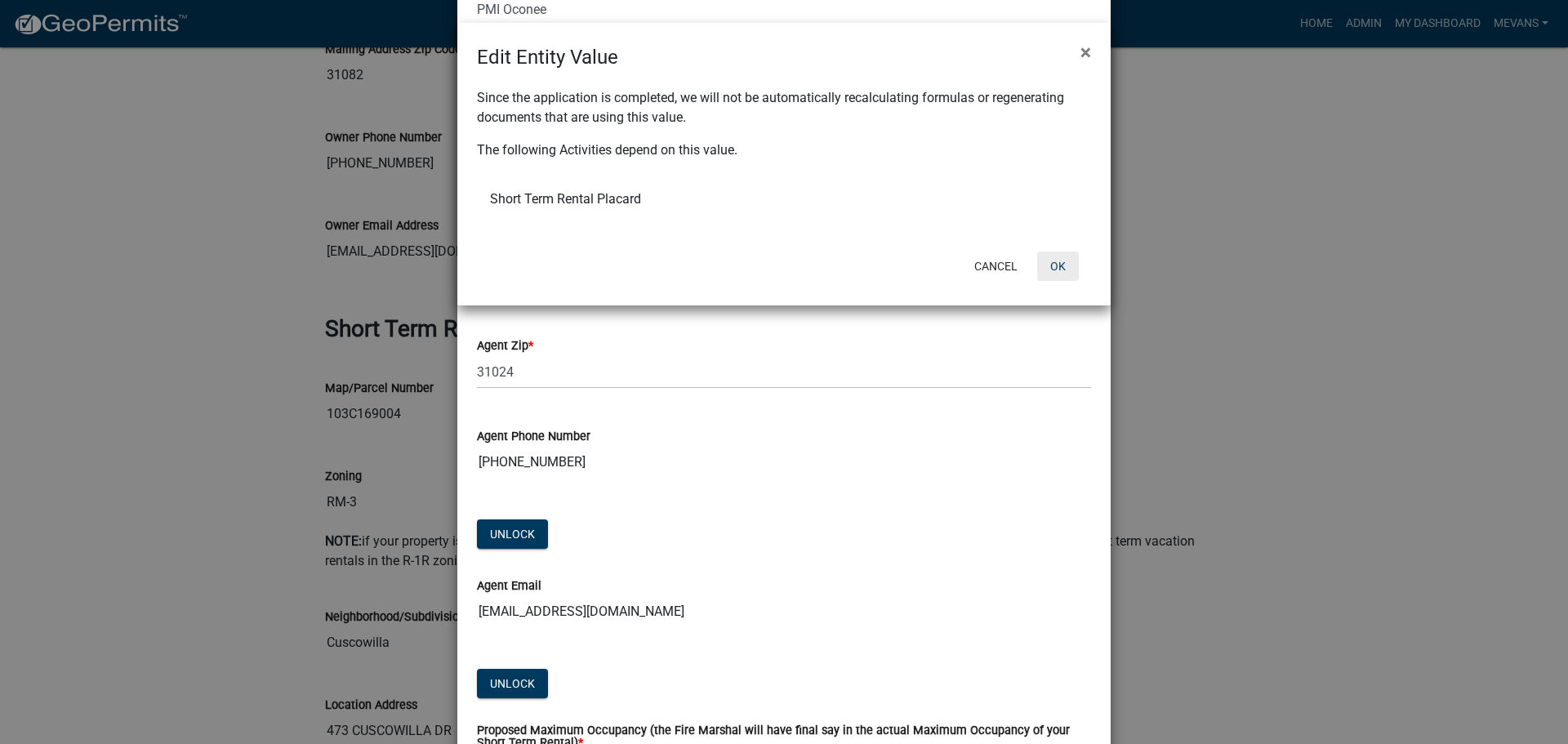
click at [1061, 270] on button "OK" at bounding box center [1058, 266] width 41 height 29
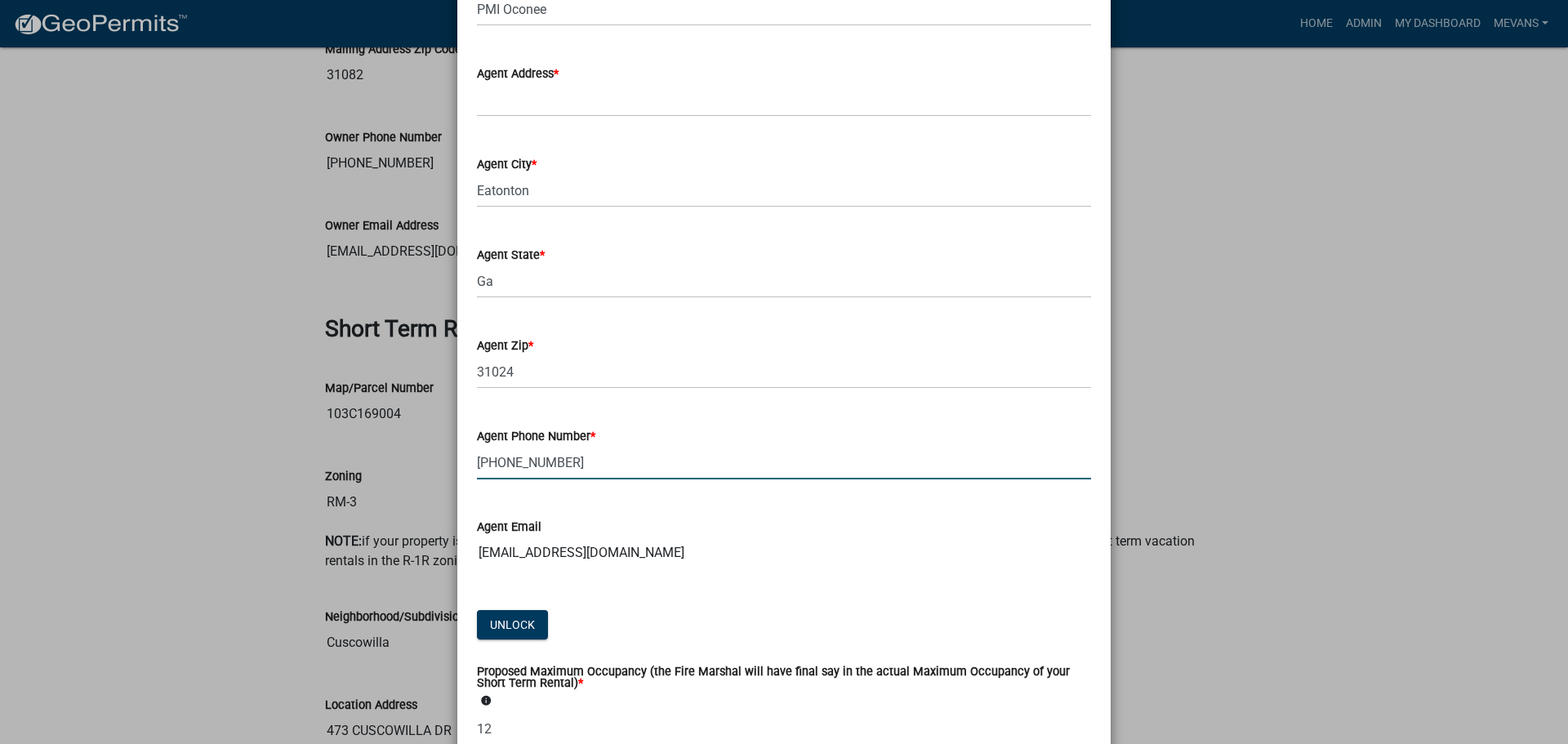
click at [613, 465] on input "[PHONE_NUMBER]" at bounding box center [784, 463] width 614 height 34
type input "7"
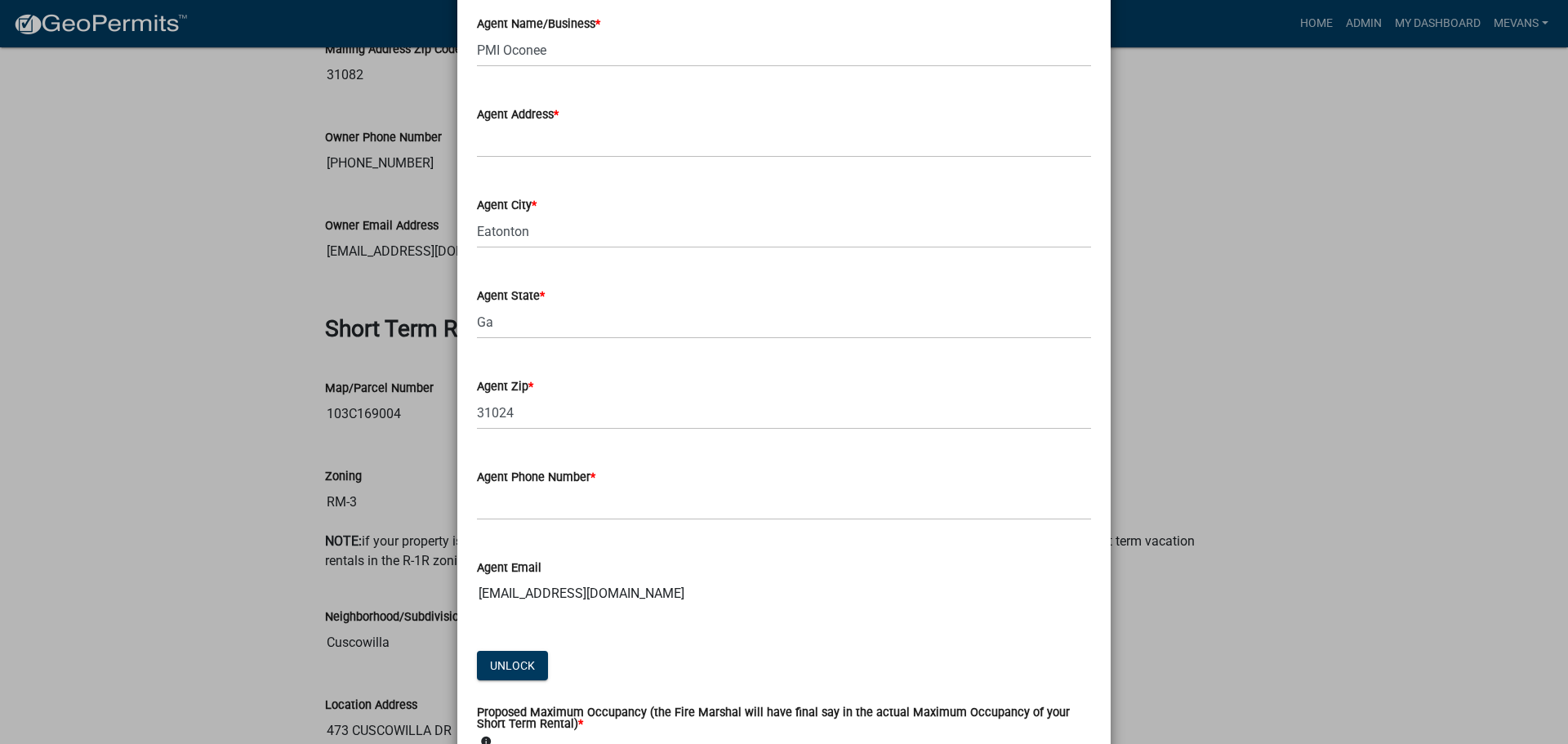
scroll to position [2531, 0]
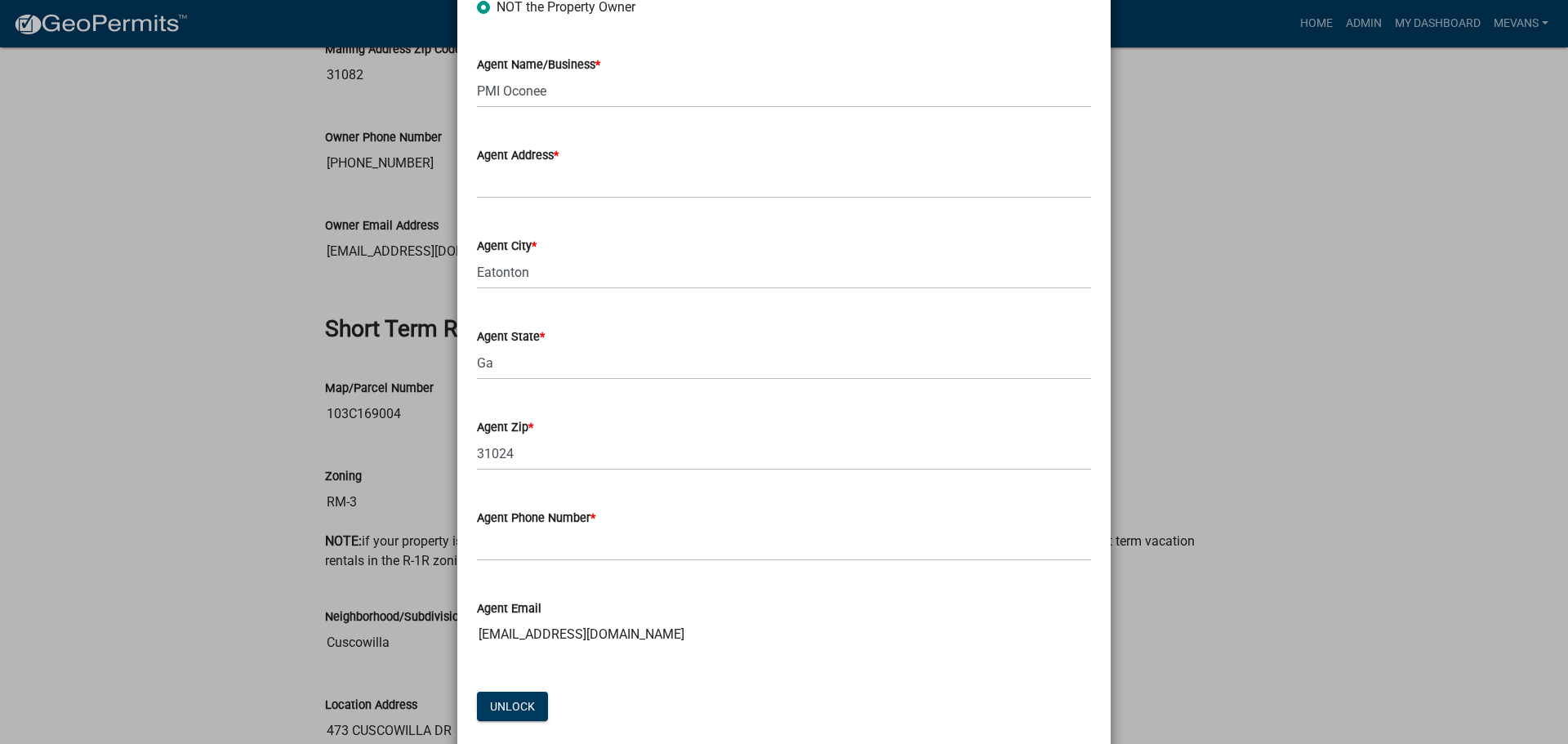
click at [575, 522] on label "Agent Phone Number *" at bounding box center [536, 519] width 119 height 11
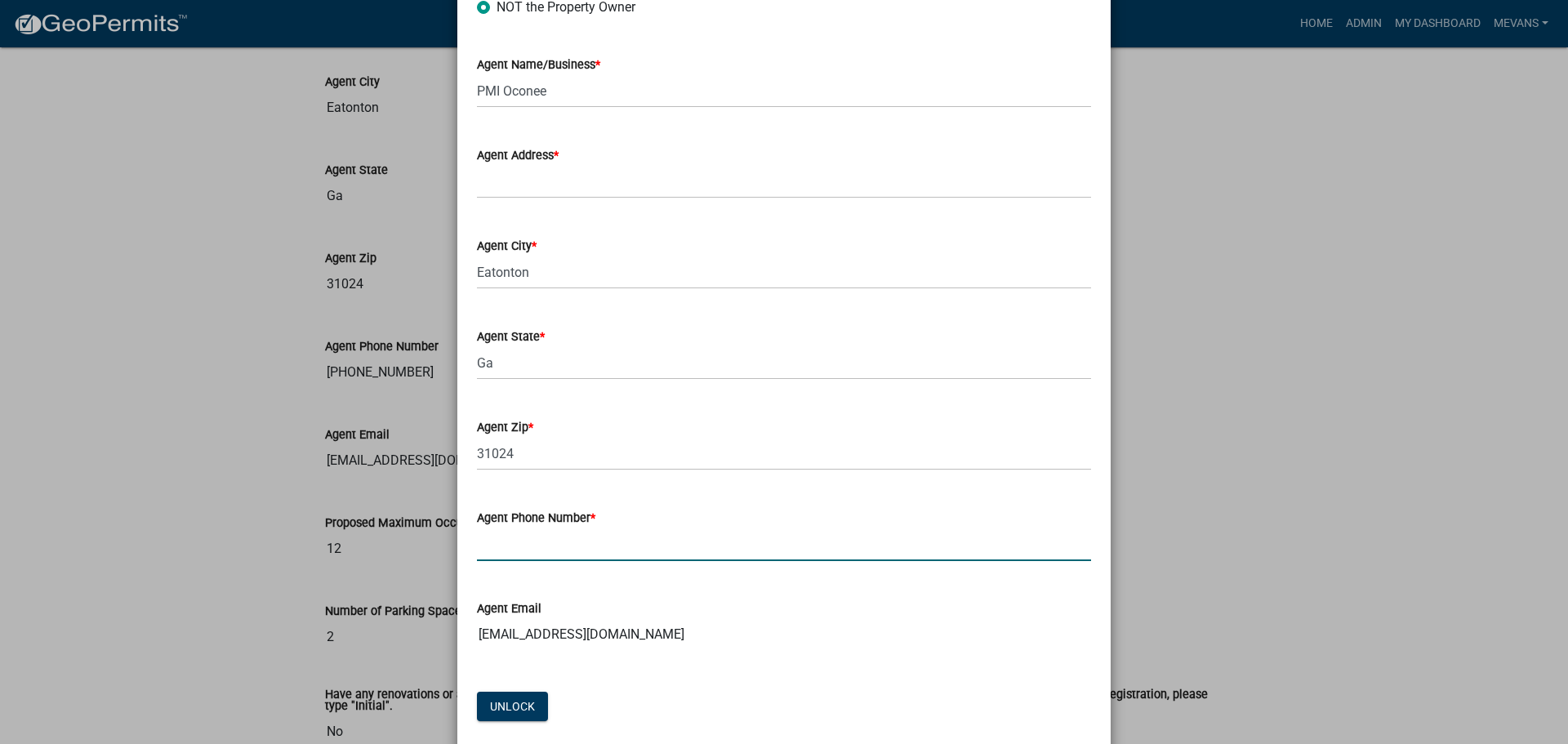
click at [551, 542] on input "Agent Phone Number *" at bounding box center [784, 544] width 614 height 34
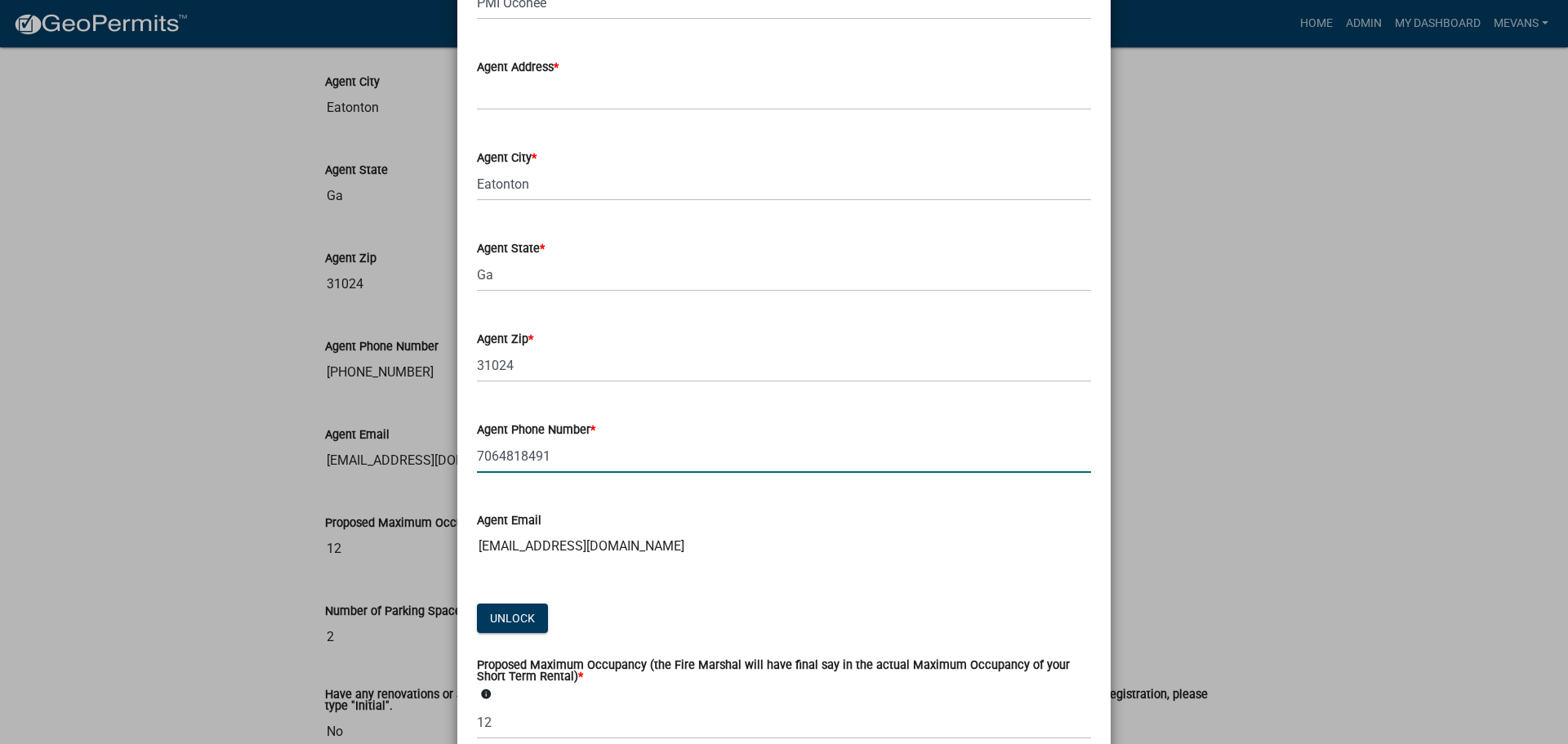
scroll to position [2858, 0]
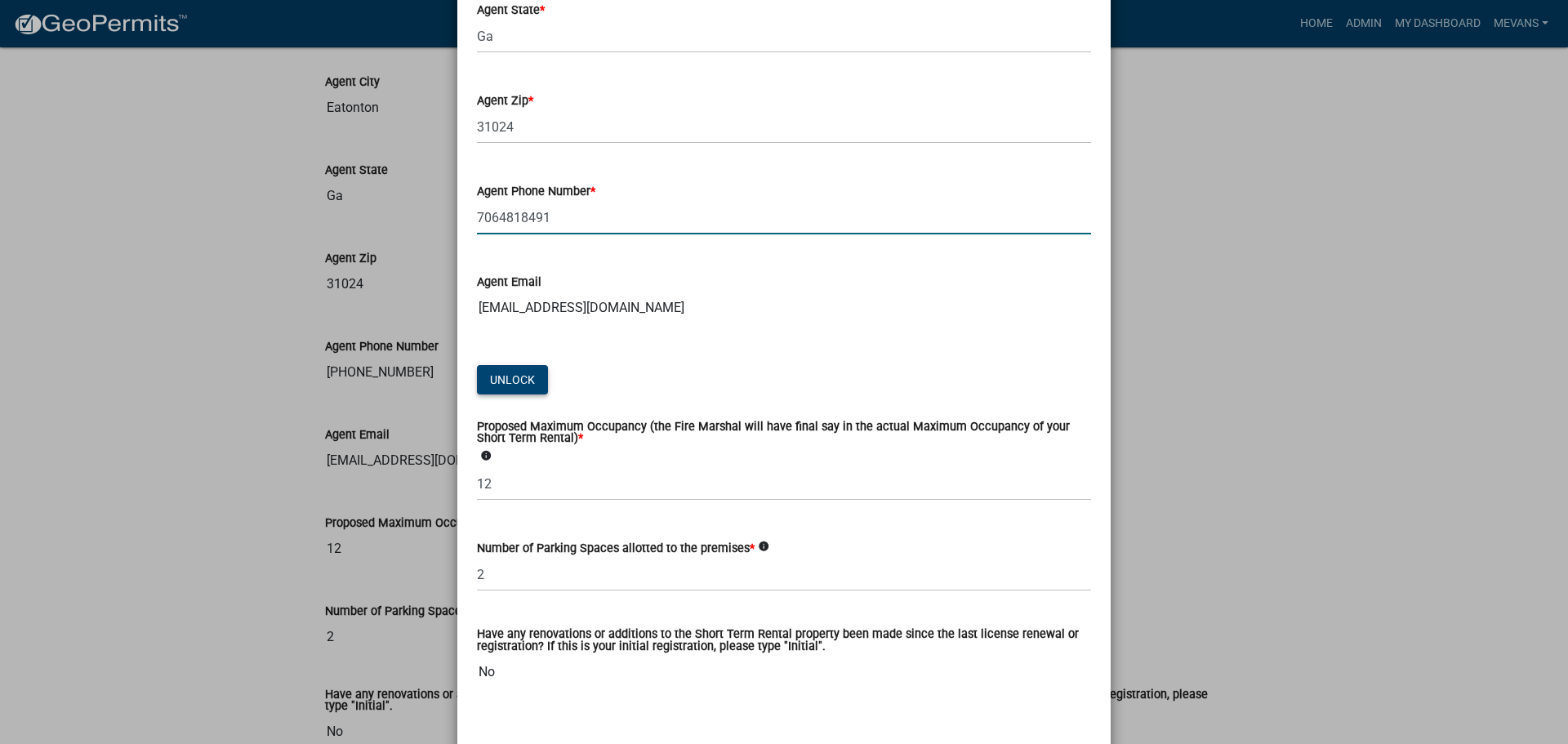
type input "7064818491"
click at [511, 371] on button "Unlock" at bounding box center [511, 380] width 71 height 29
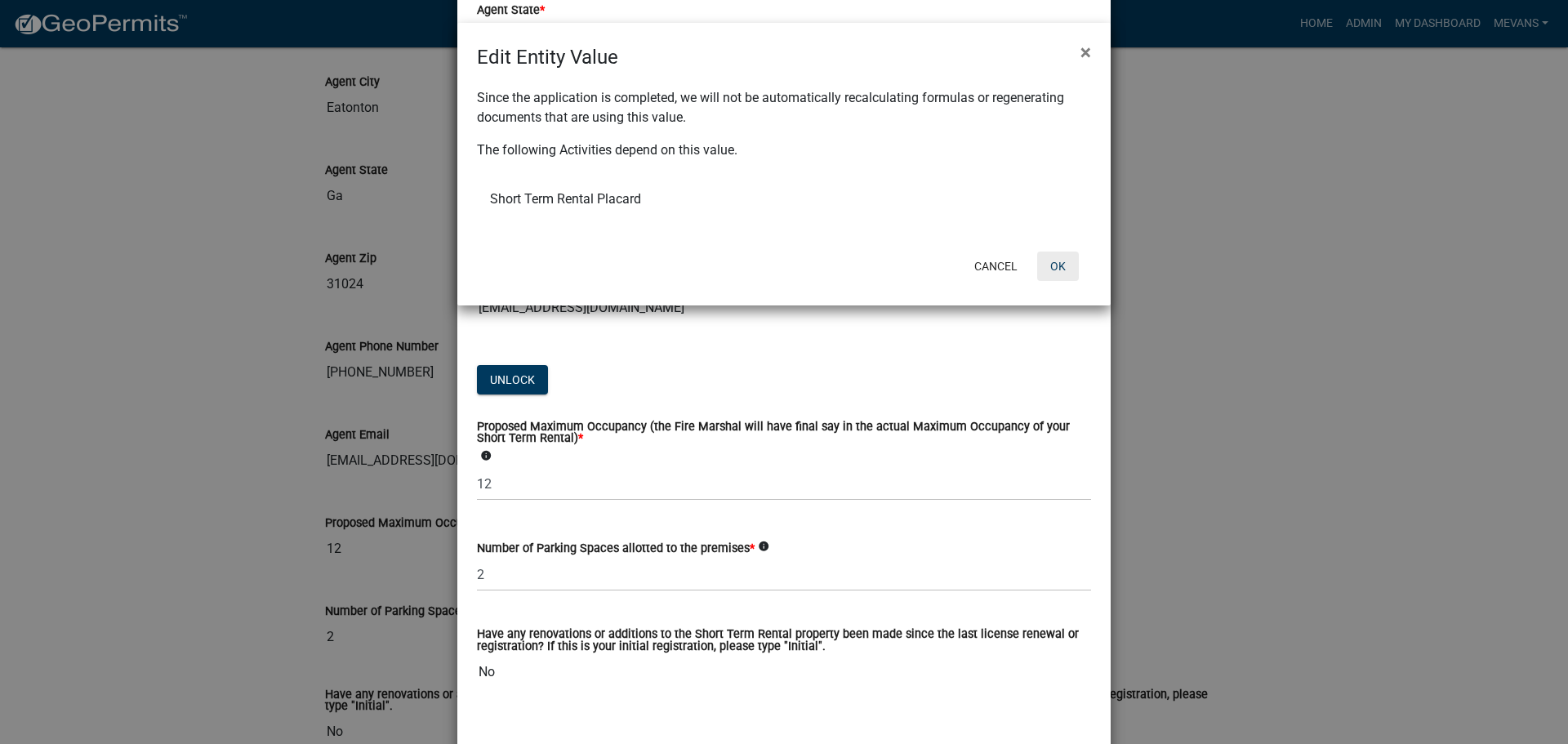
click at [1056, 270] on button "OK" at bounding box center [1058, 266] width 41 height 29
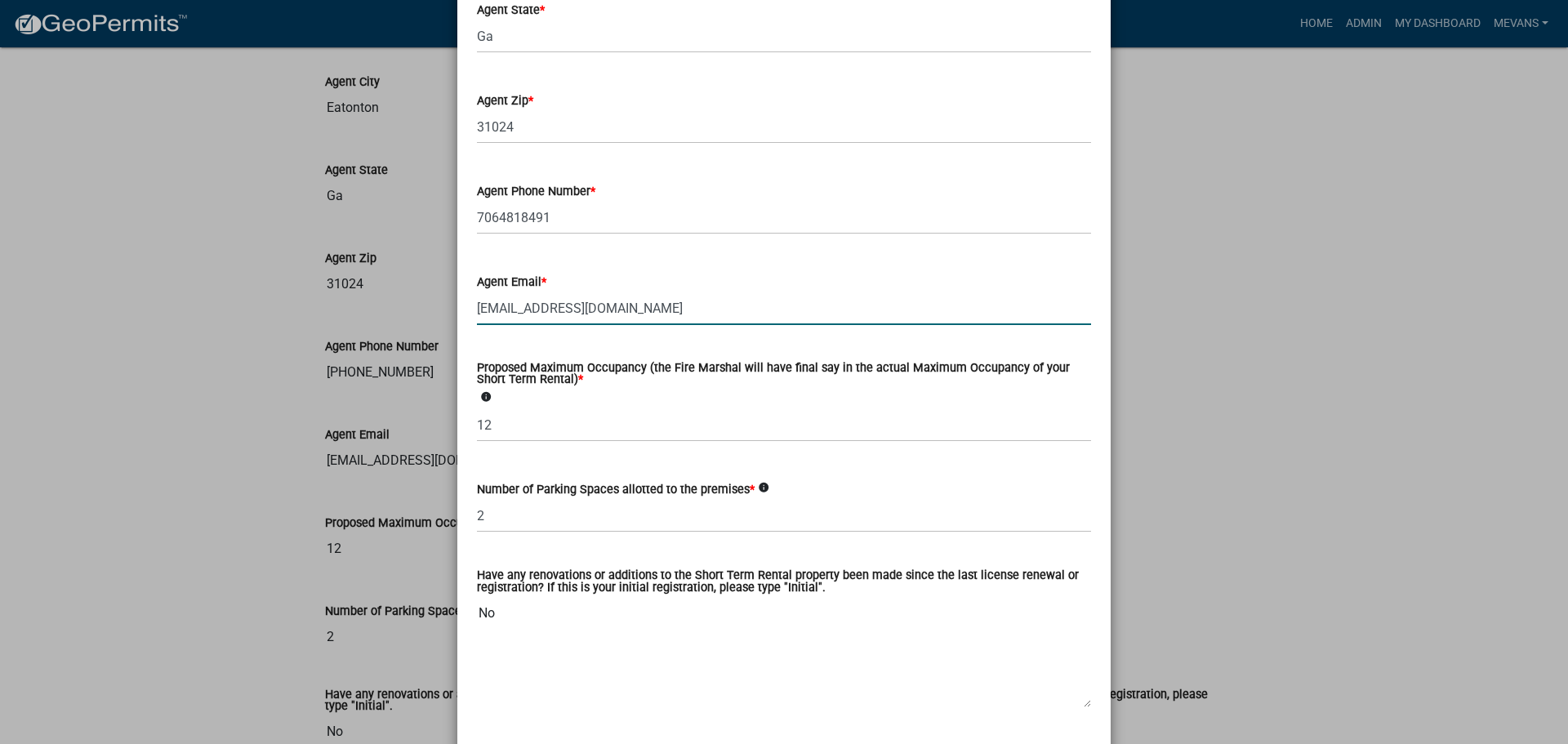
click at [679, 311] on input "[EMAIL_ADDRESS][DOMAIN_NAME]" at bounding box center [784, 309] width 614 height 34
drag, startPoint x: 679, startPoint y: 311, endPoint x: 124, endPoint y: 341, distance: 555.8
click at [125, 342] on ngb-modal-window "Update Activity × Owner Information Owner Name [PERSON_NAME] LAND LLC Unlock Ma…" at bounding box center [784, 372] width 1568 height 744
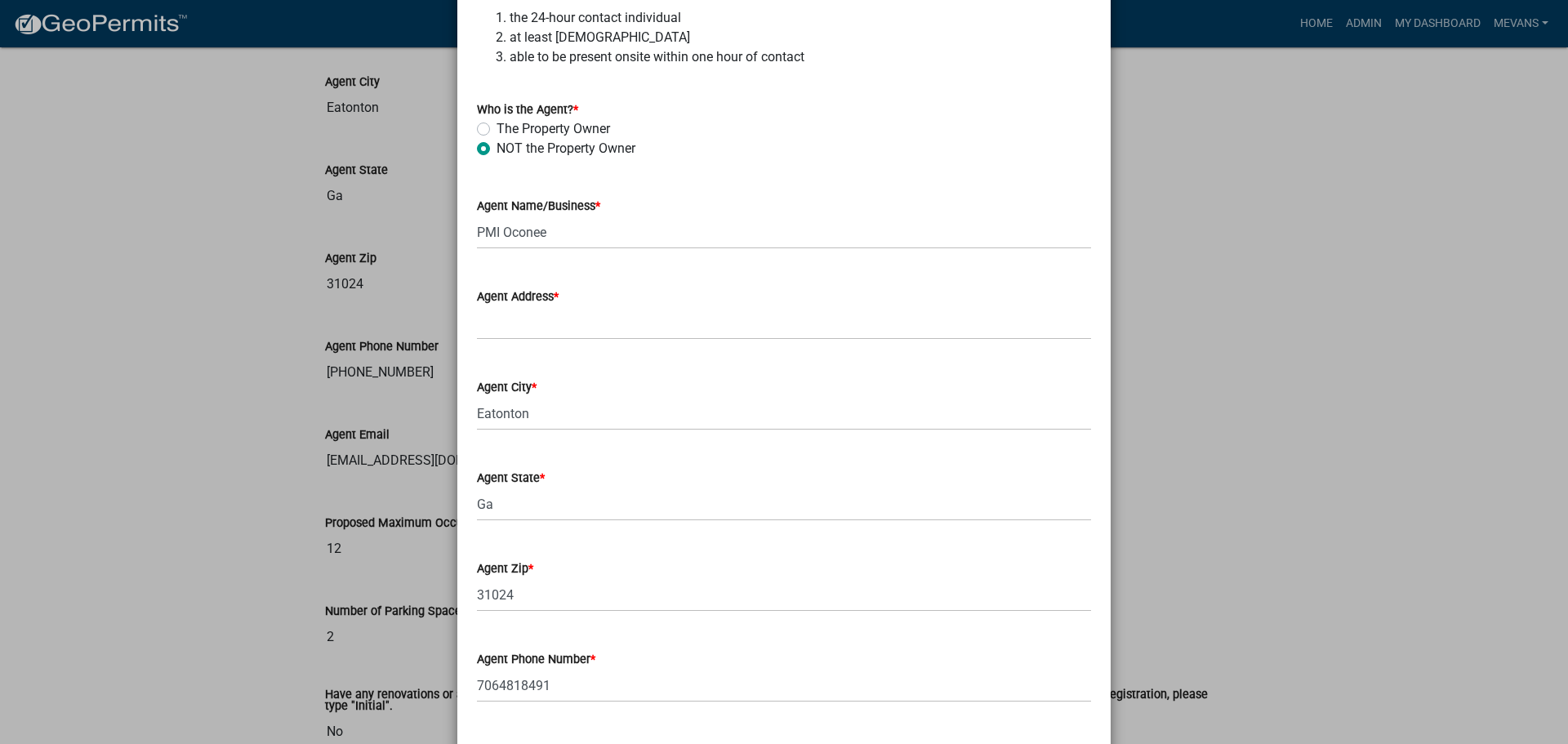
scroll to position [2369, 0]
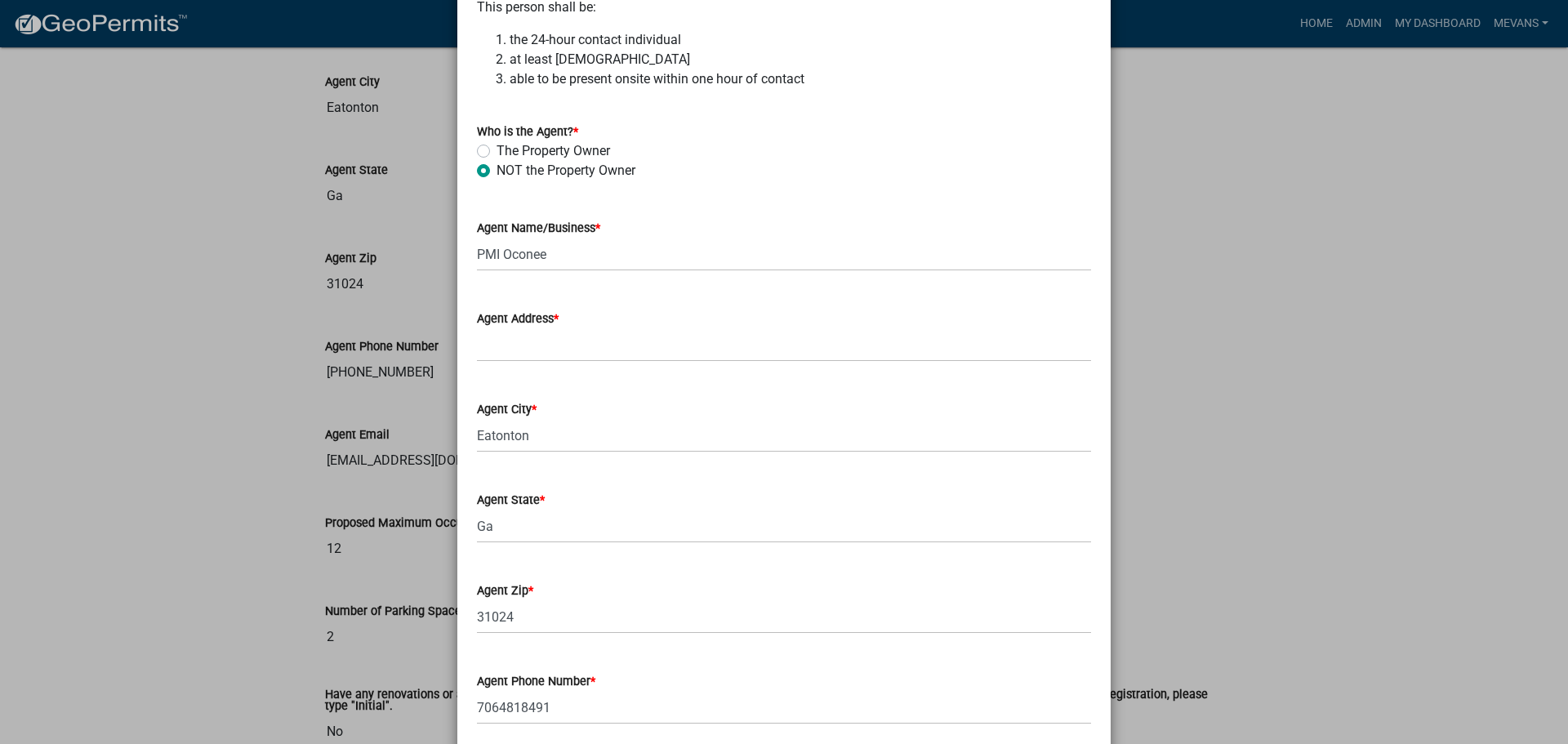
type input "[PERSON_NAME][EMAIL_ADDRESS][DOMAIN_NAME]"
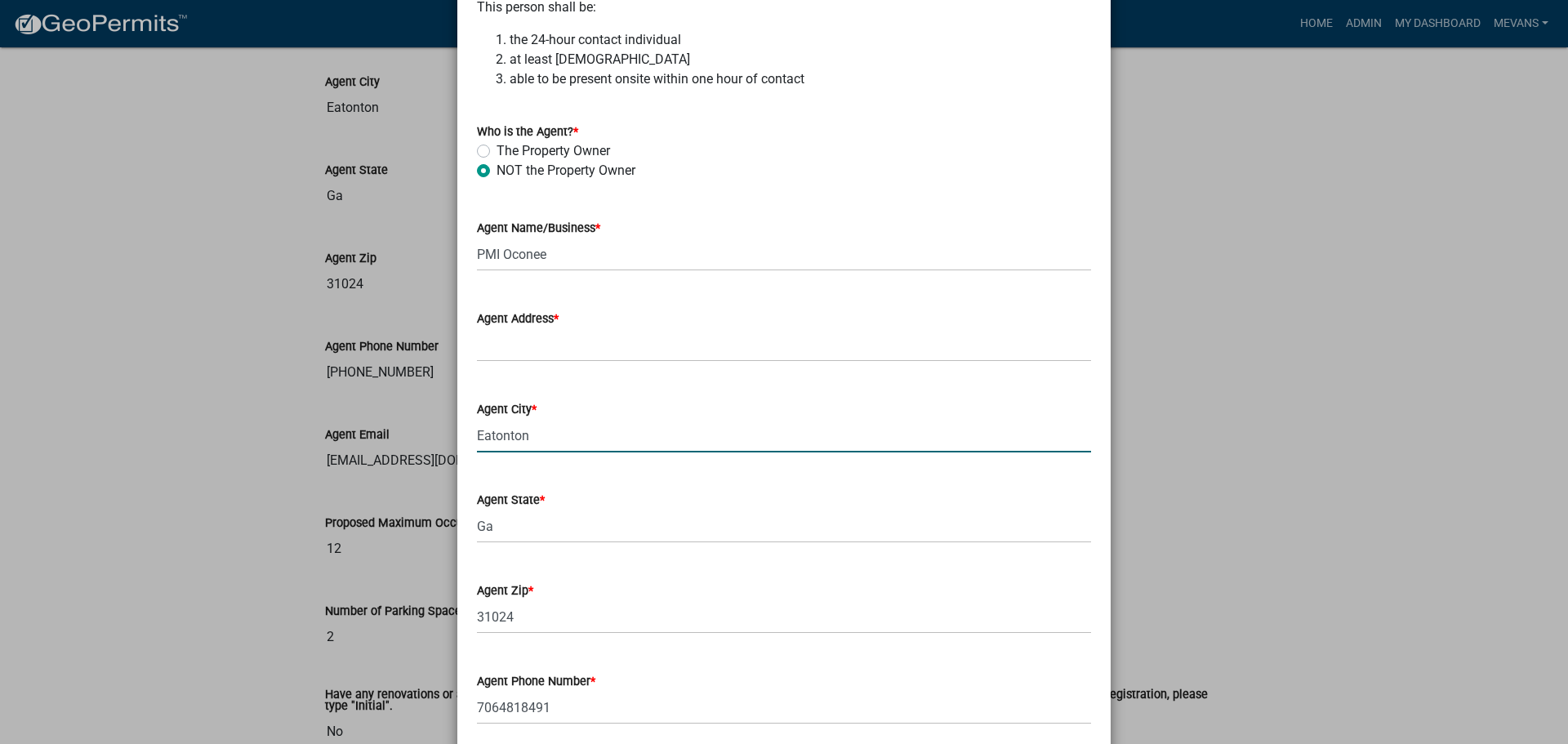
click at [540, 430] on input "Eatonton" at bounding box center [784, 436] width 614 height 34
type input "E"
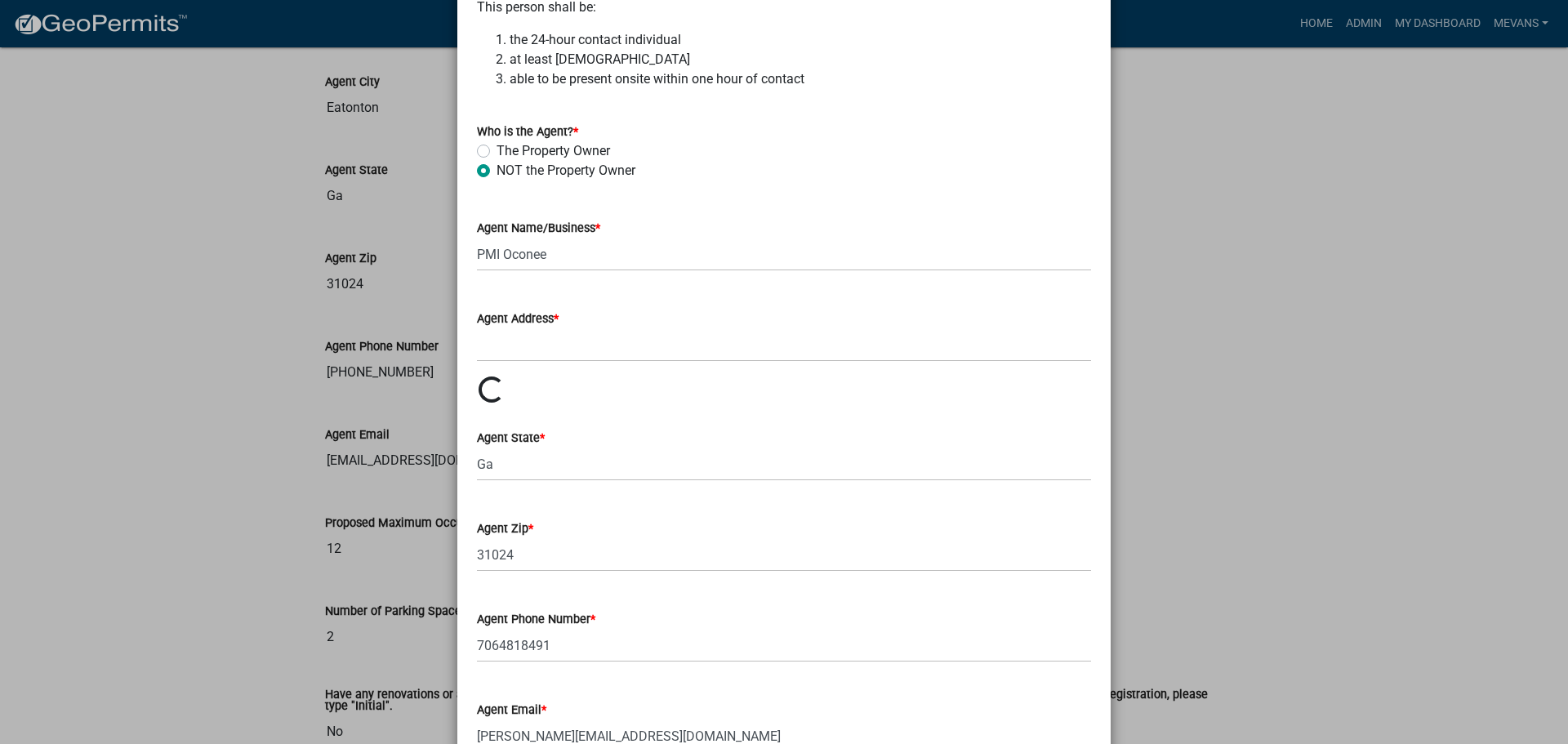
scroll to position [1, 0]
click at [503, 405] on wm-data-entity-input "Agent City * Loading... Loading..." at bounding box center [784, 391] width 614 height 28
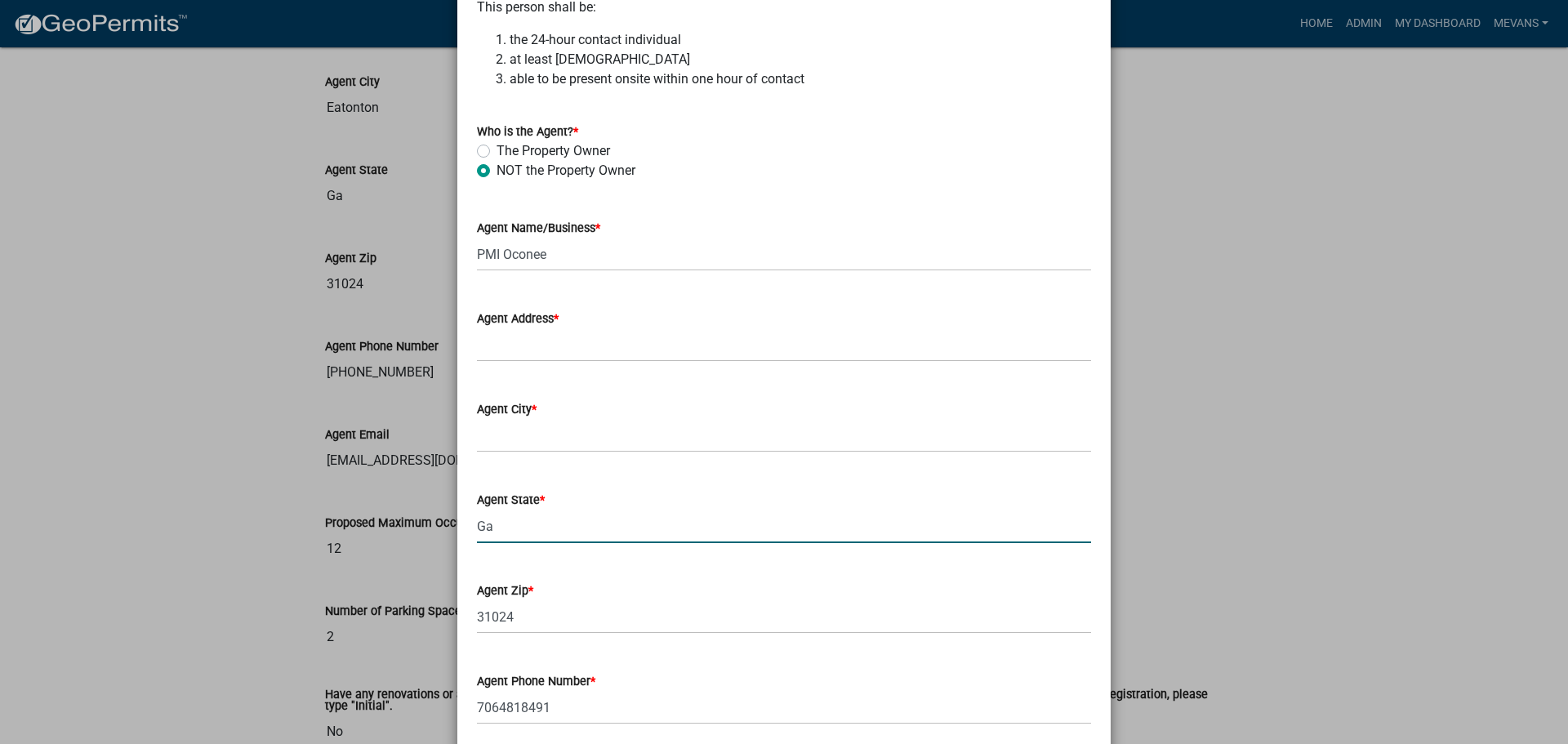
click at [513, 528] on input "Ga" at bounding box center [784, 526] width 614 height 34
type input "G"
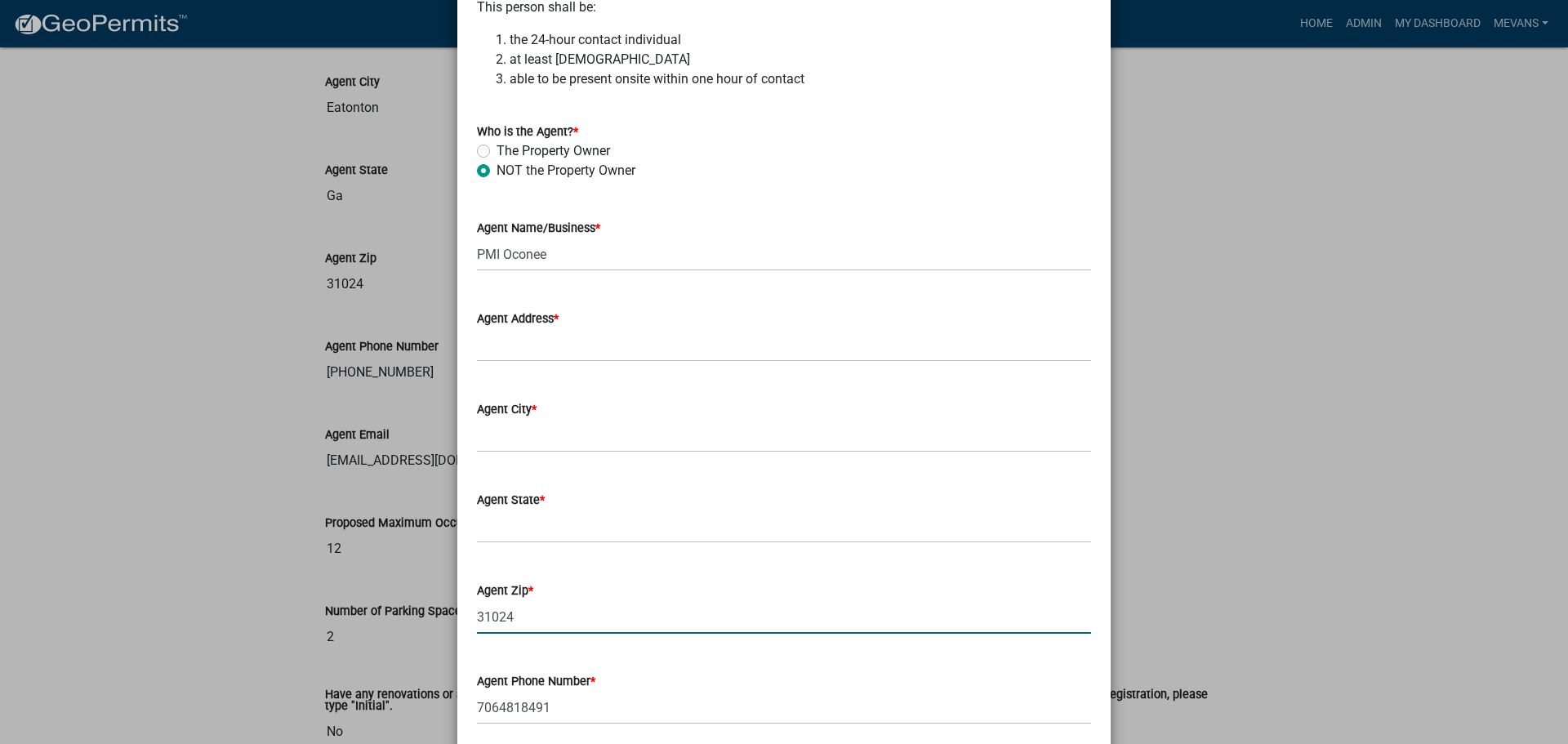
click at [525, 618] on input "31024" at bounding box center [784, 617] width 614 height 34
type input "3"
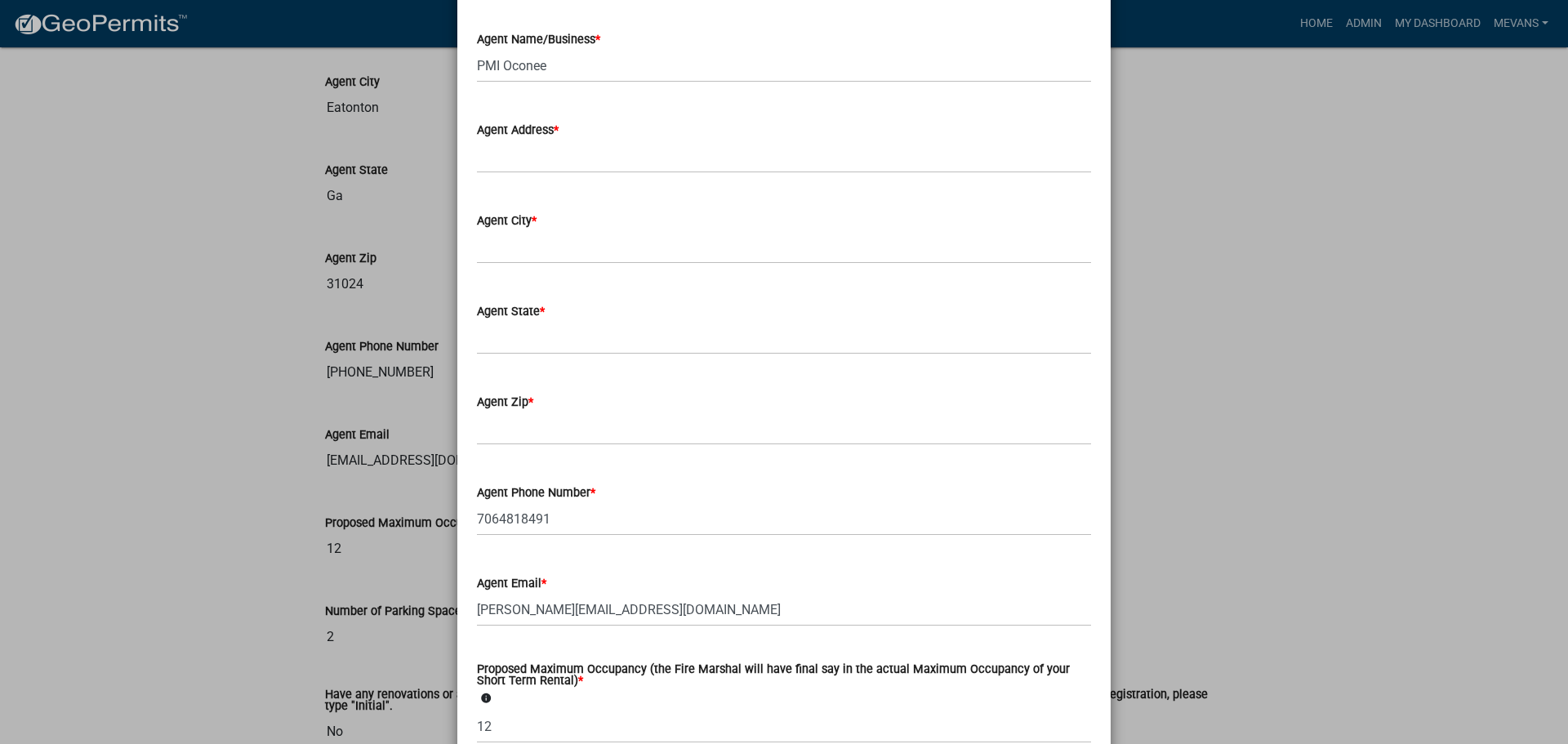
scroll to position [2531, 0]
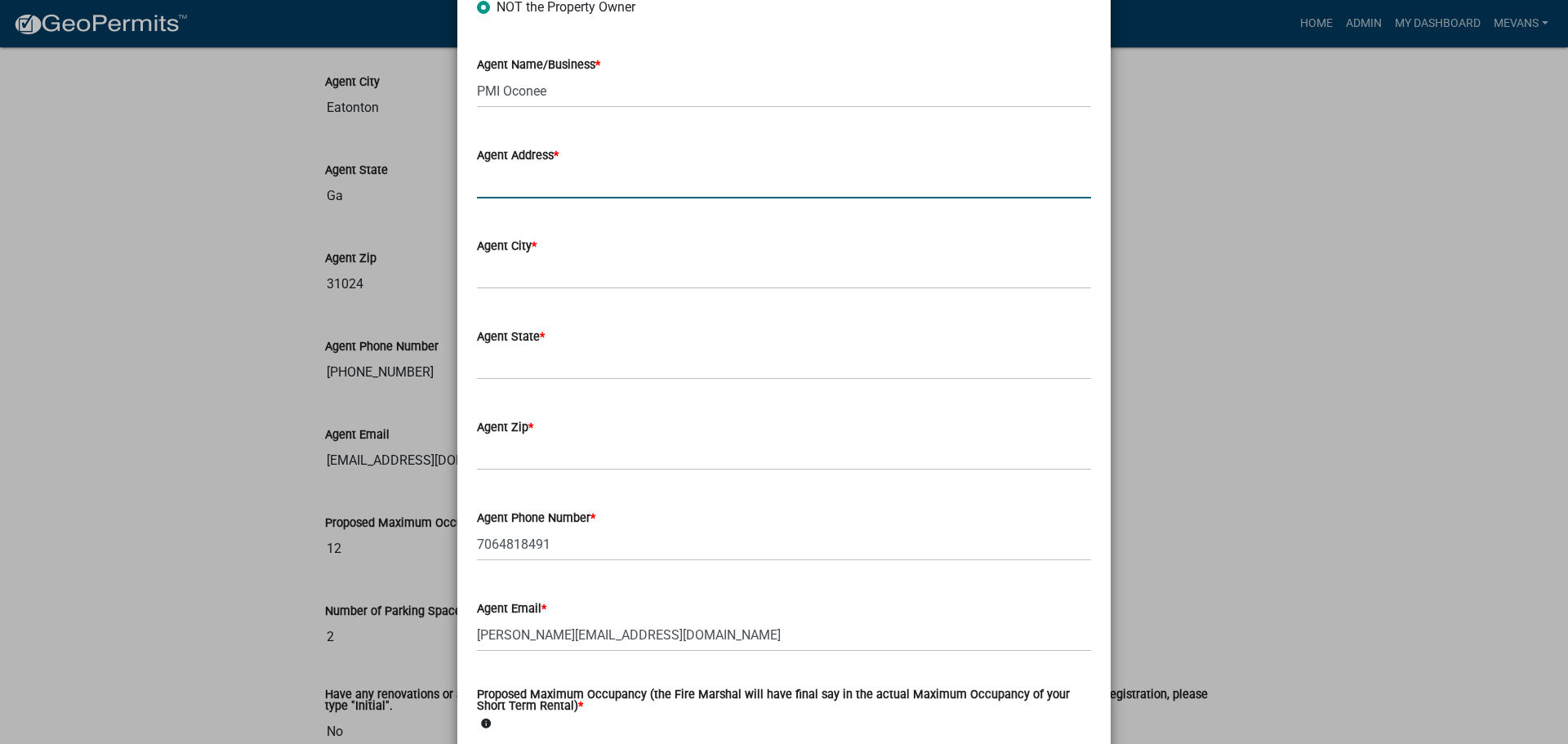
click at [560, 175] on input "Agent Address *" at bounding box center [784, 182] width 614 height 34
type input "[STREET_ADDRESS]"
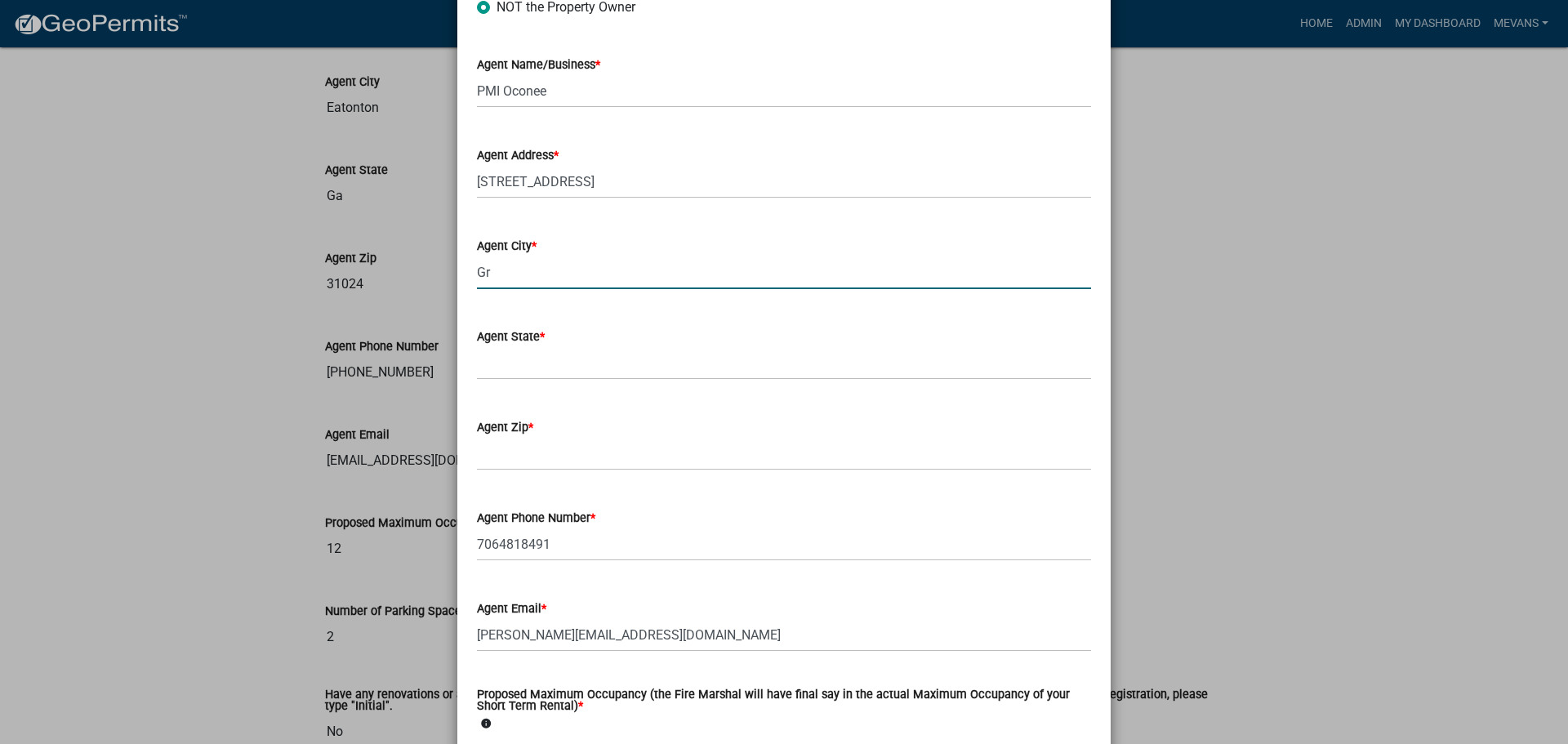
type input "G"
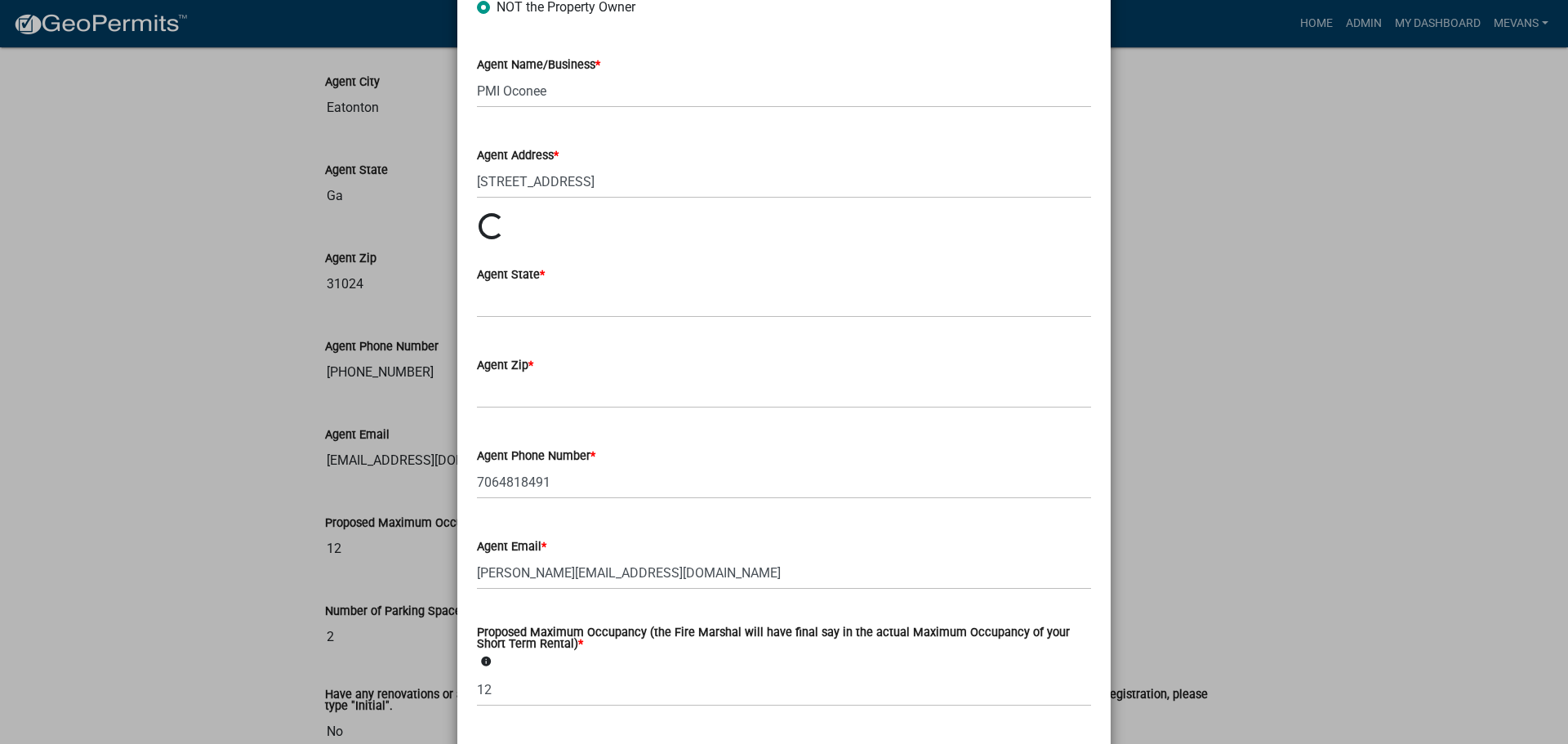
scroll to position [1, 0]
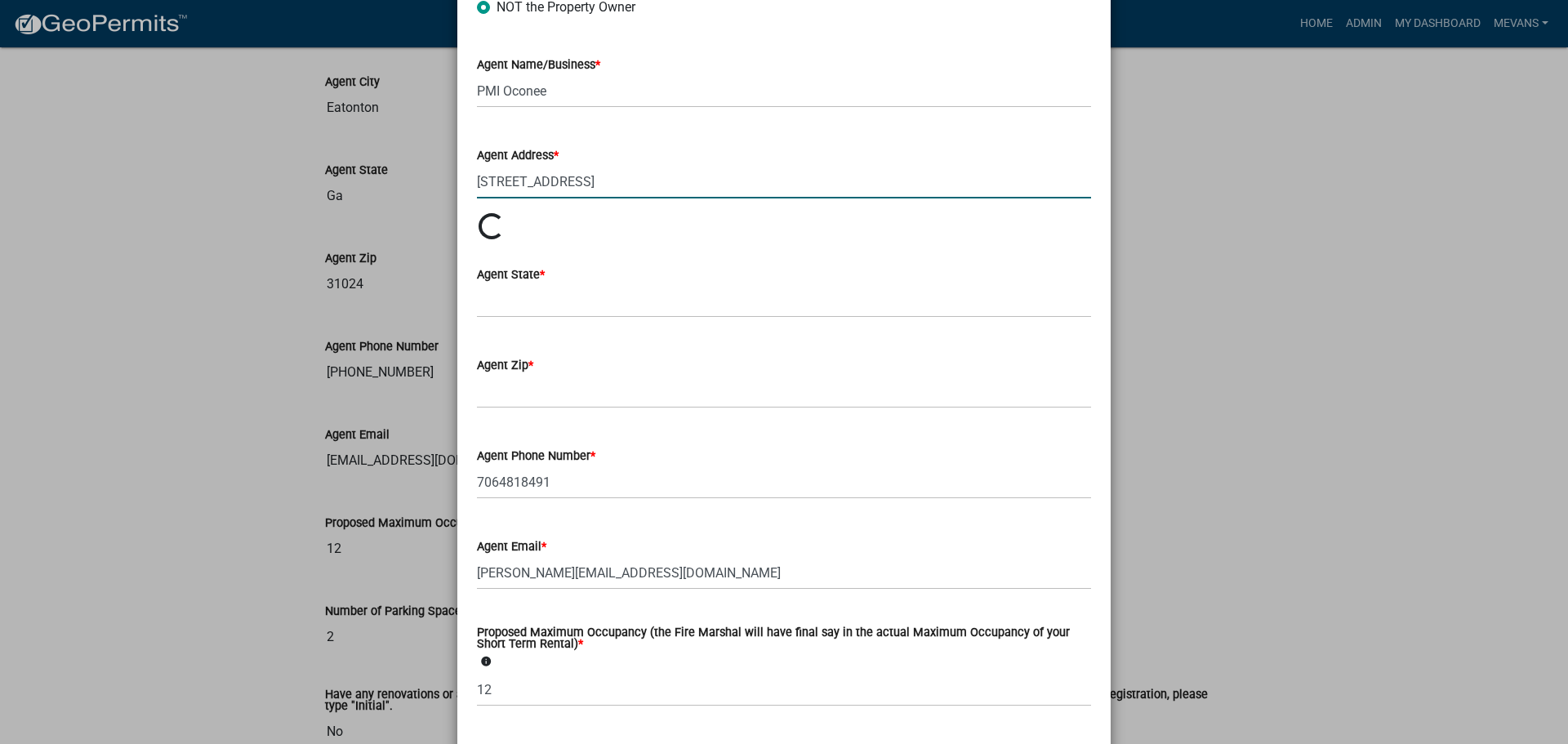
click at [612, 192] on input "[STREET_ADDRESS]" at bounding box center [784, 182] width 614 height 34
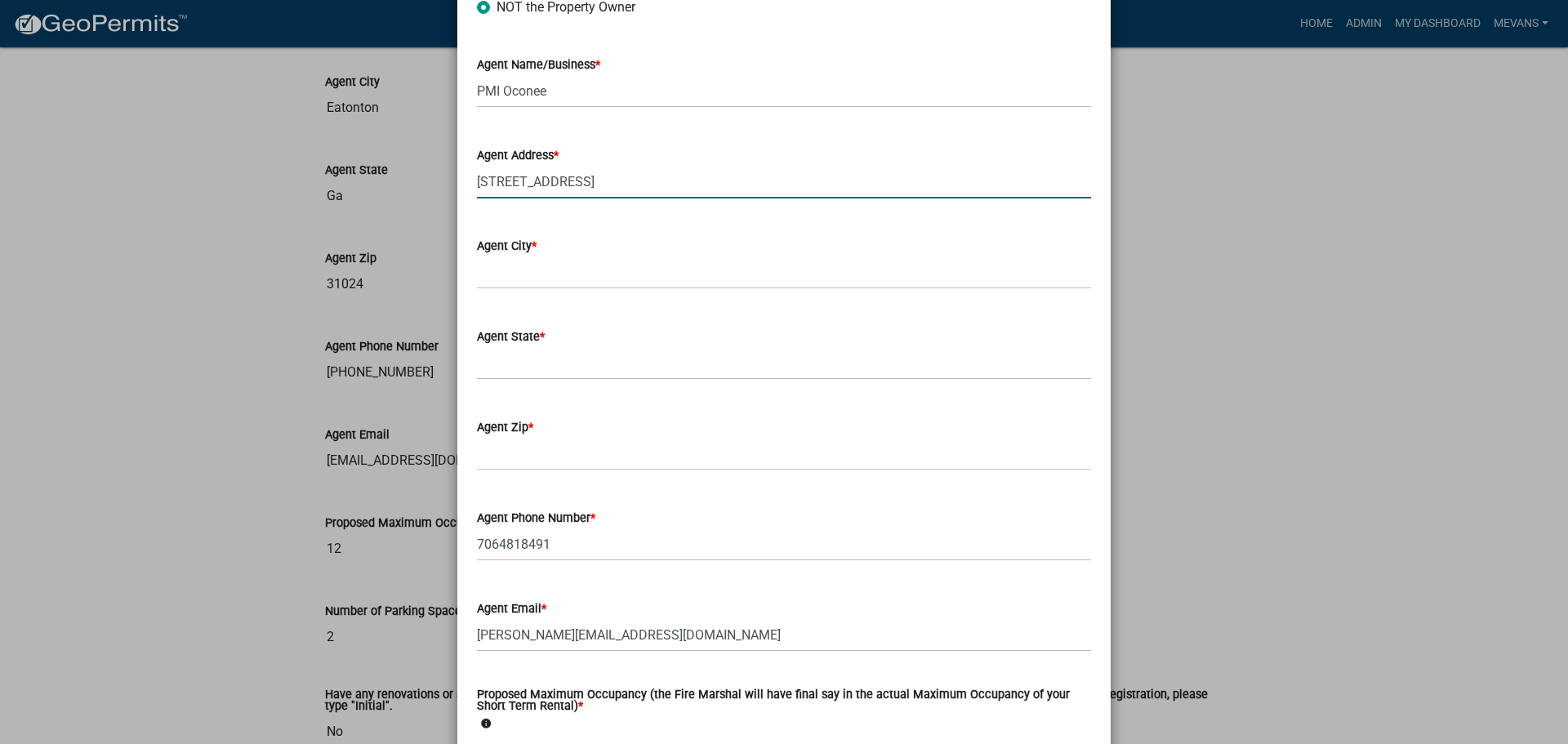
type input "[STREET_ADDRESS]"
click at [510, 445] on input "Agent Zip *" at bounding box center [784, 454] width 614 height 34
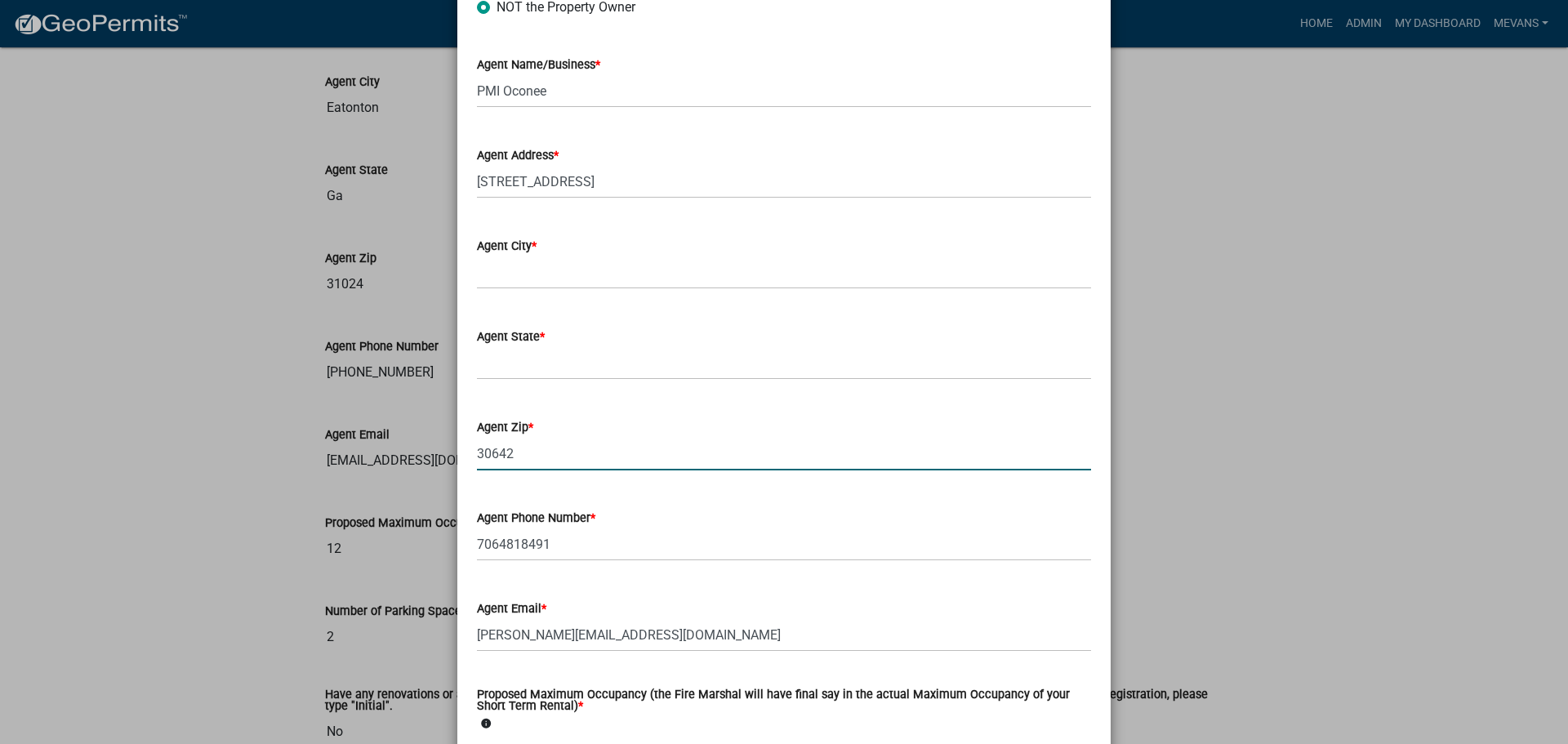
type input "30642"
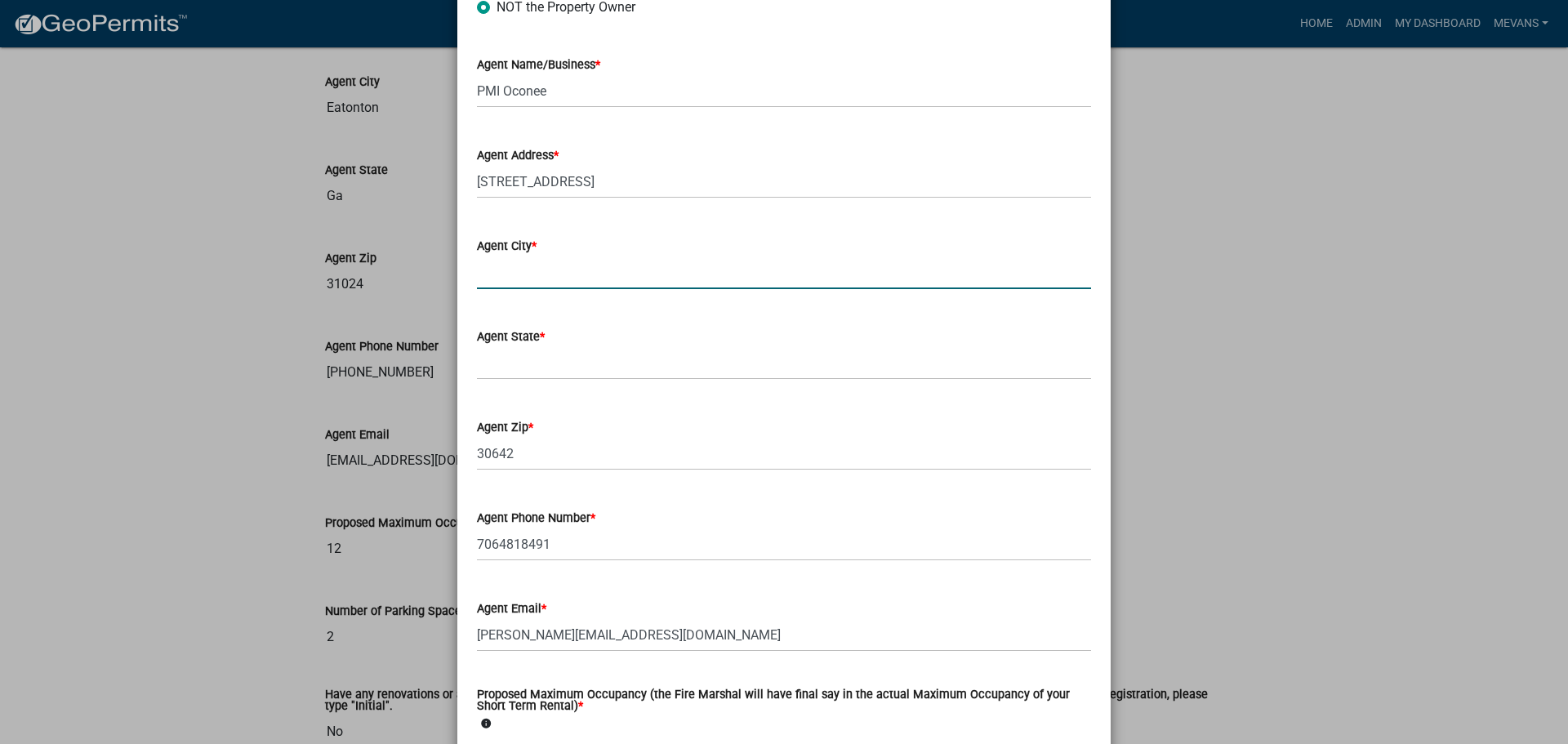
click at [546, 272] on input "Agent City *" at bounding box center [784, 272] width 614 height 34
type input "[GEOGRAPHIC_DATA]"
click at [541, 359] on input "Agent State *" at bounding box center [784, 364] width 614 height 34
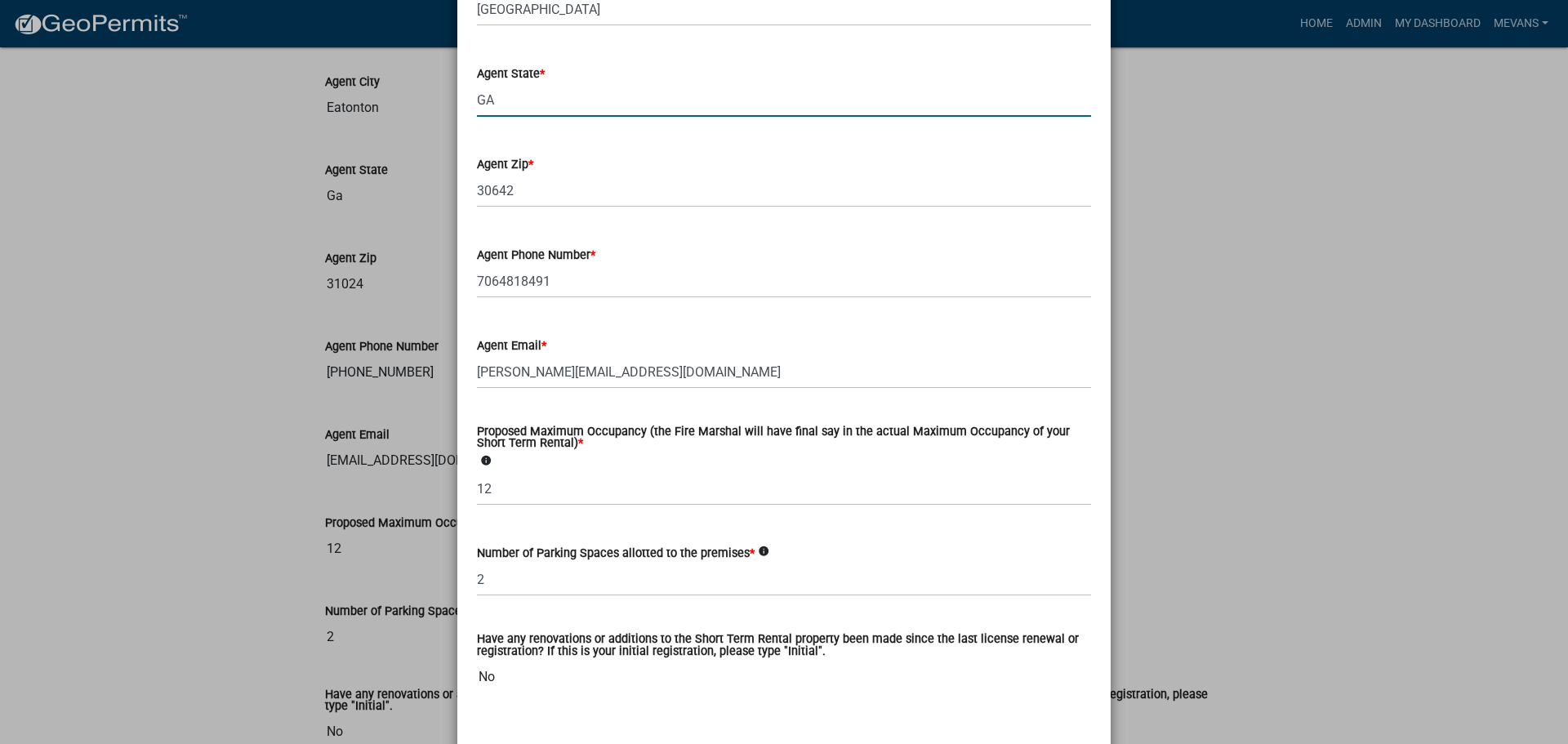
scroll to position [3001, 0]
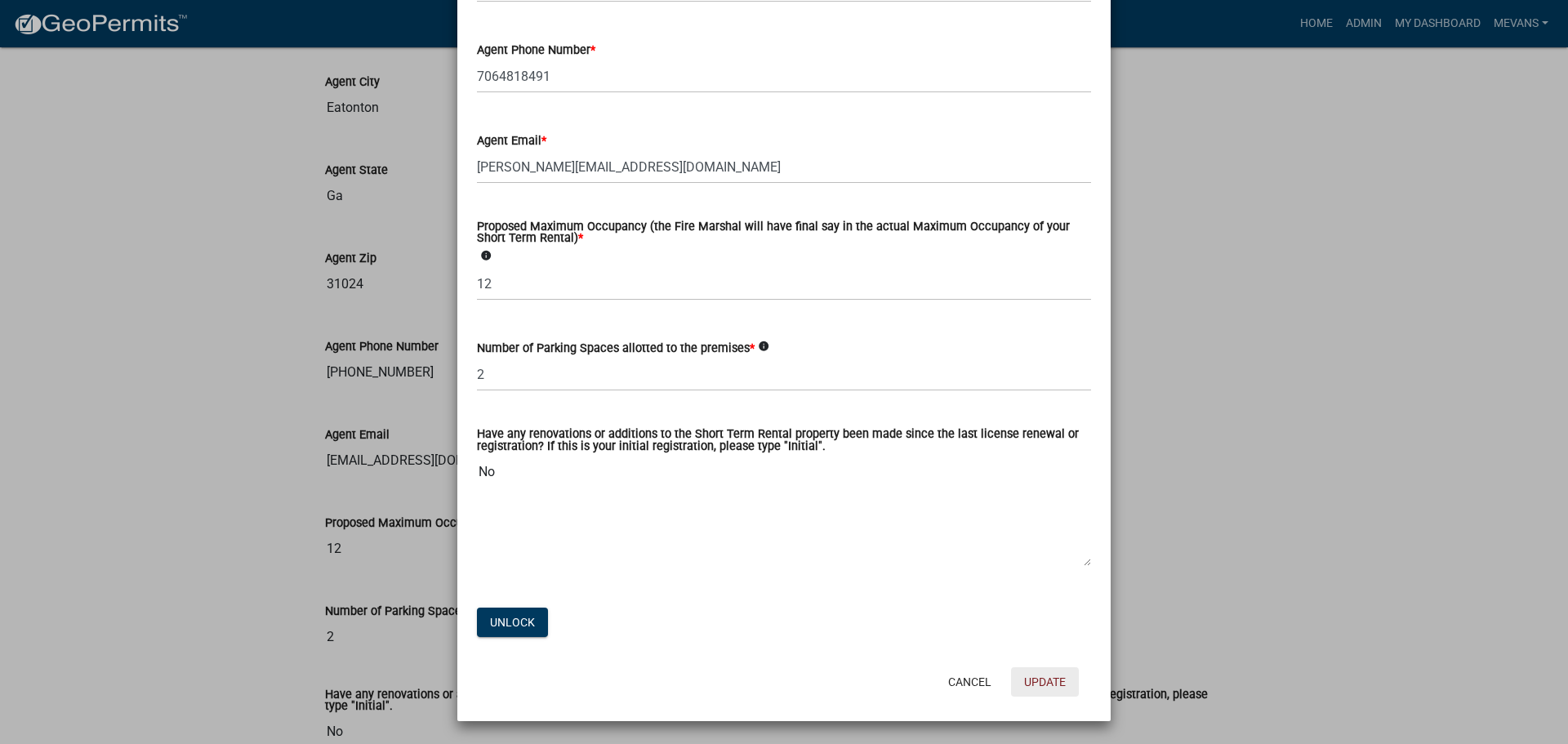
type input "GA"
click at [1050, 683] on button "Update" at bounding box center [1045, 682] width 68 height 29
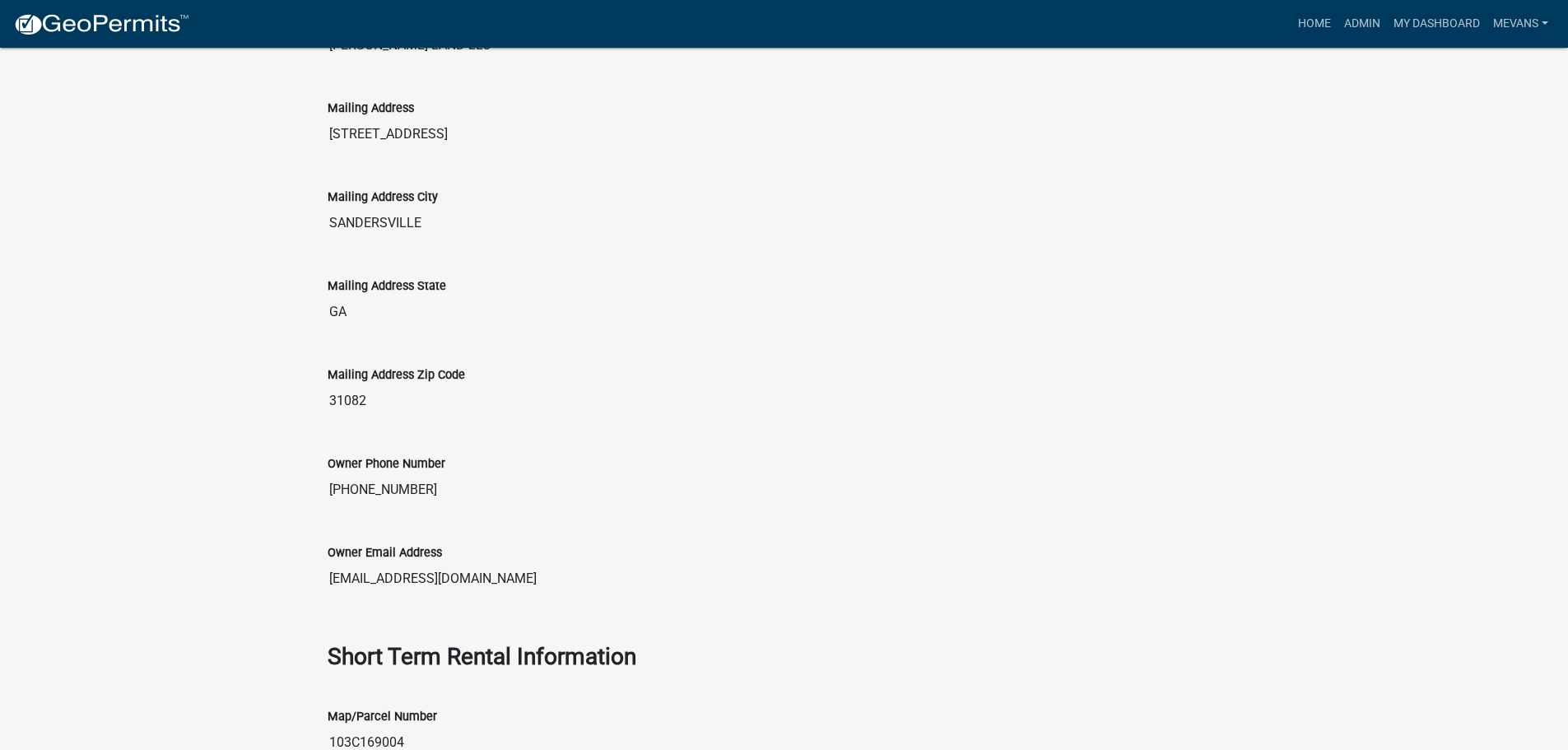
scroll to position [0, 0]
